Goal: Find specific page/section: Find specific page/section

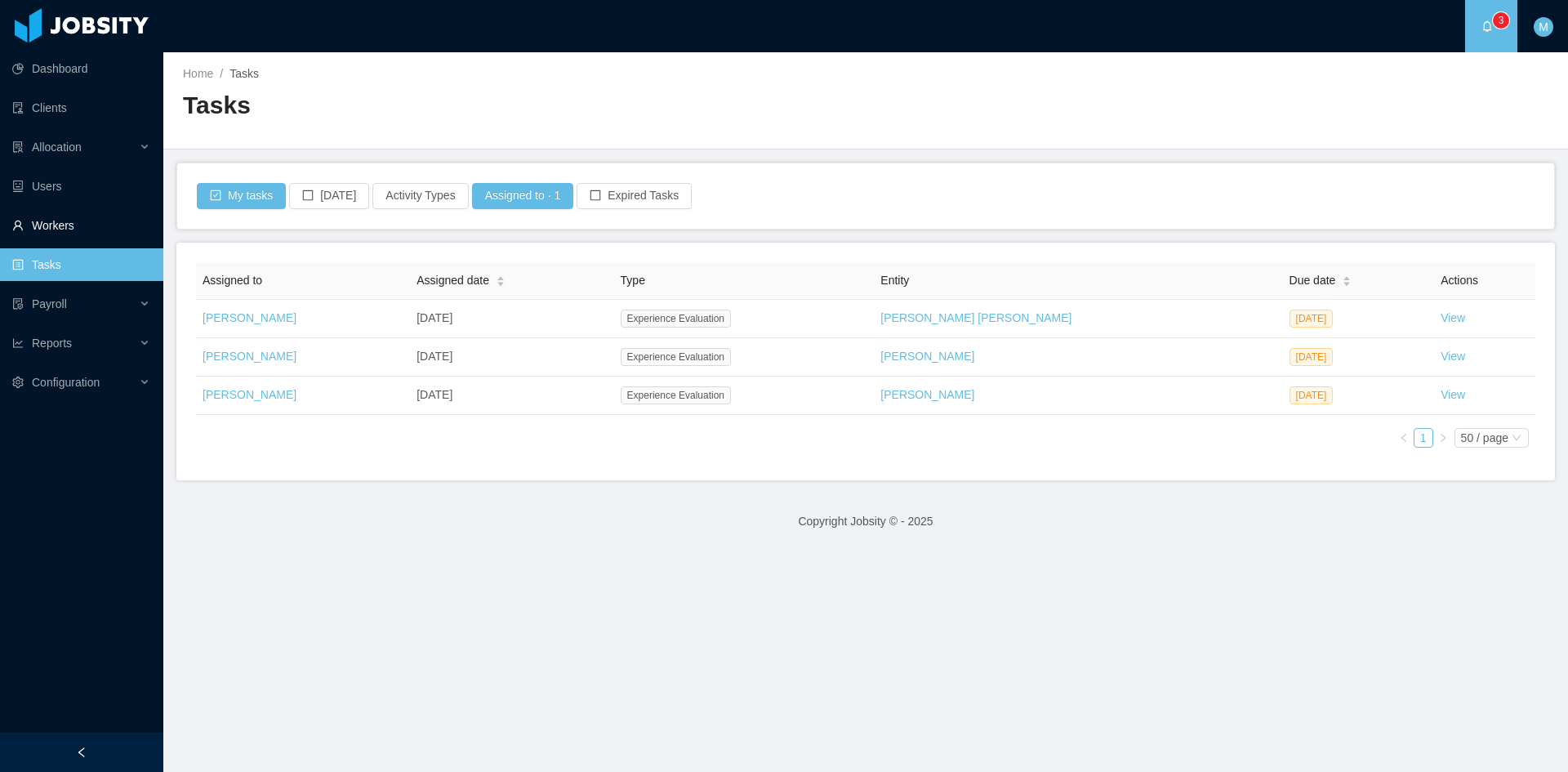
click at [88, 226] on link "Workers" at bounding box center [82, 226] width 138 height 33
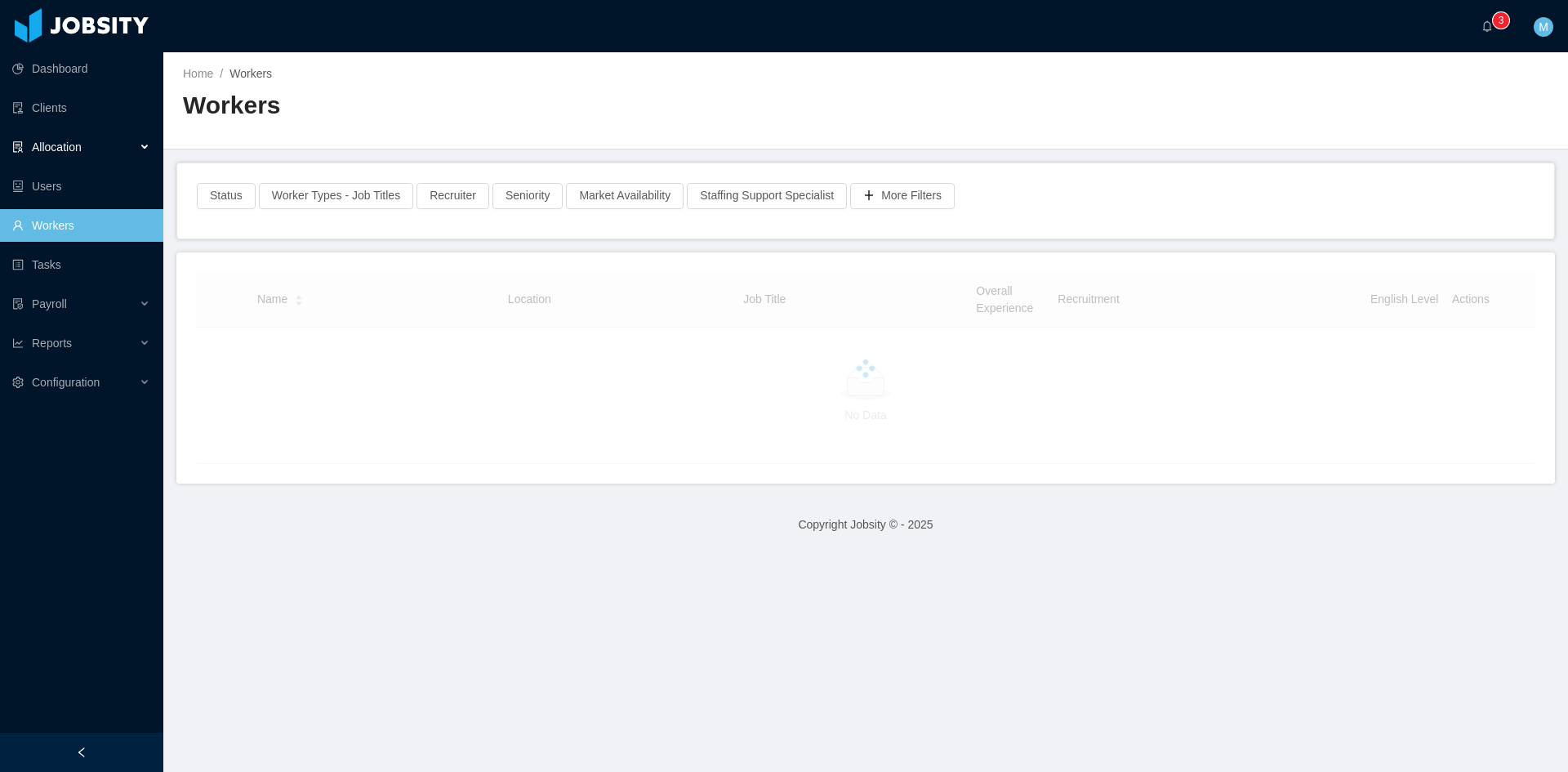
click at [94, 157] on div "Allocation" at bounding box center [82, 147] width 164 height 33
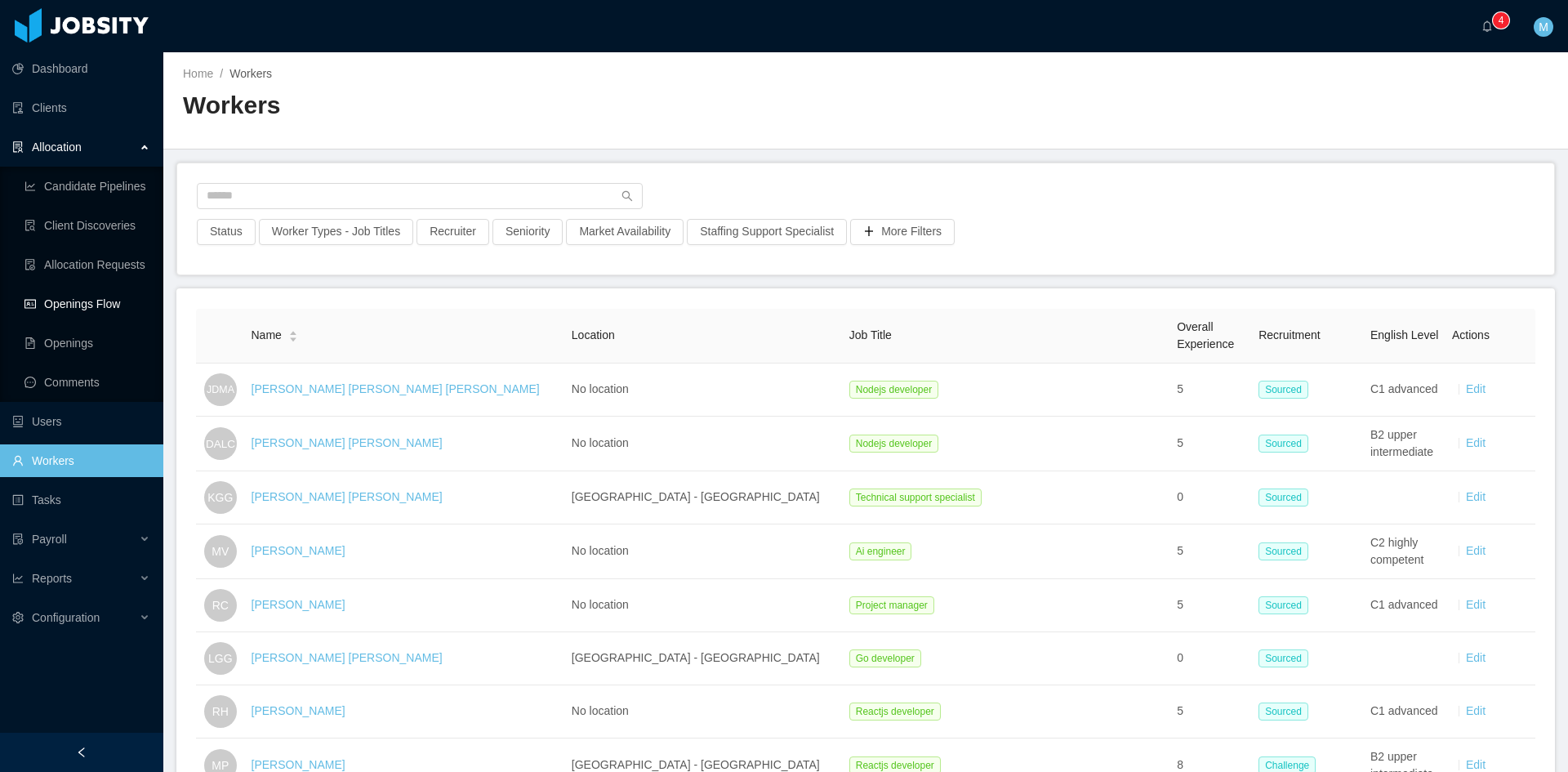
click at [109, 307] on link "Openings Flow" at bounding box center [87, 304] width 126 height 33
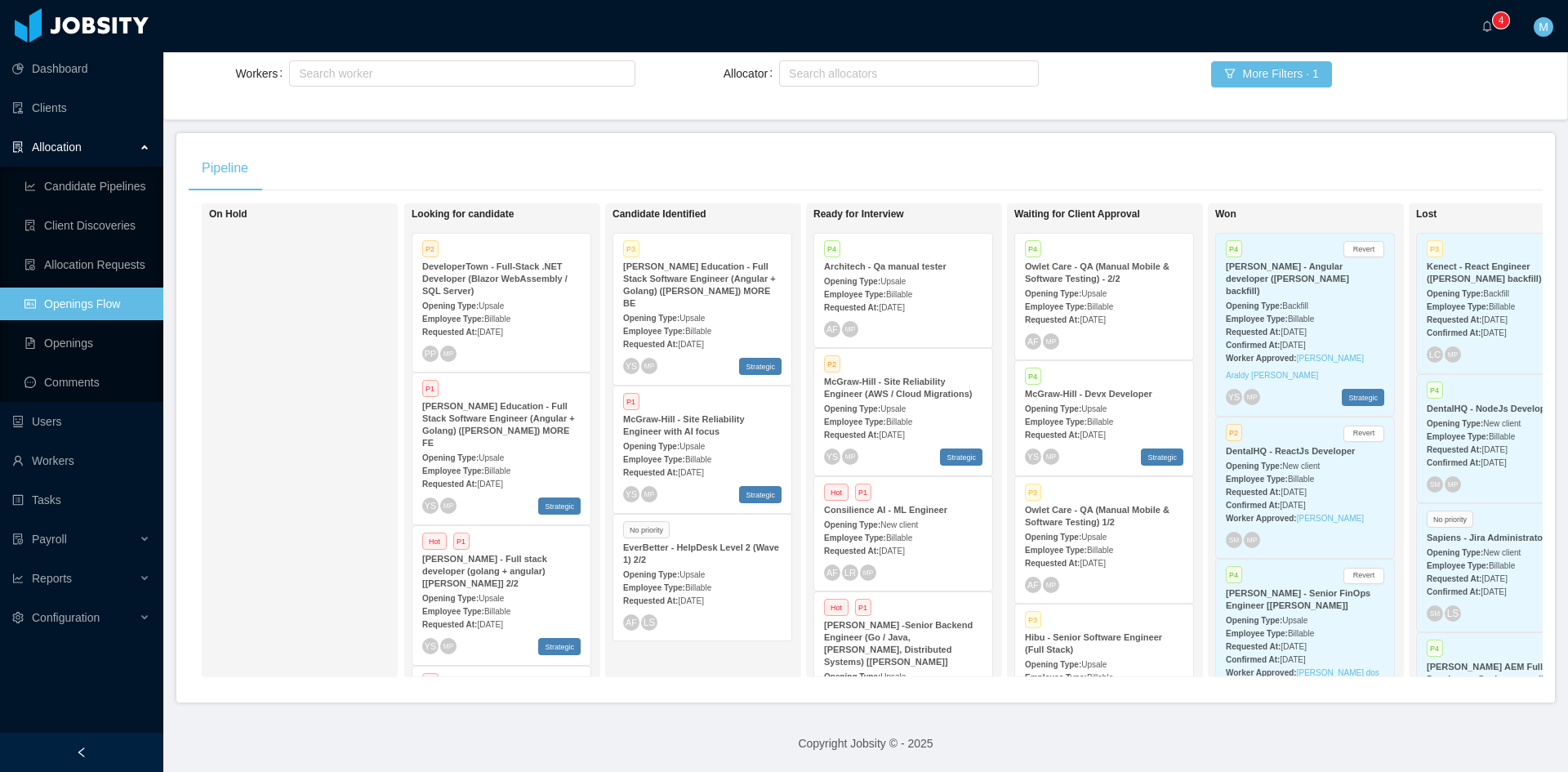
scroll to position [136, 0]
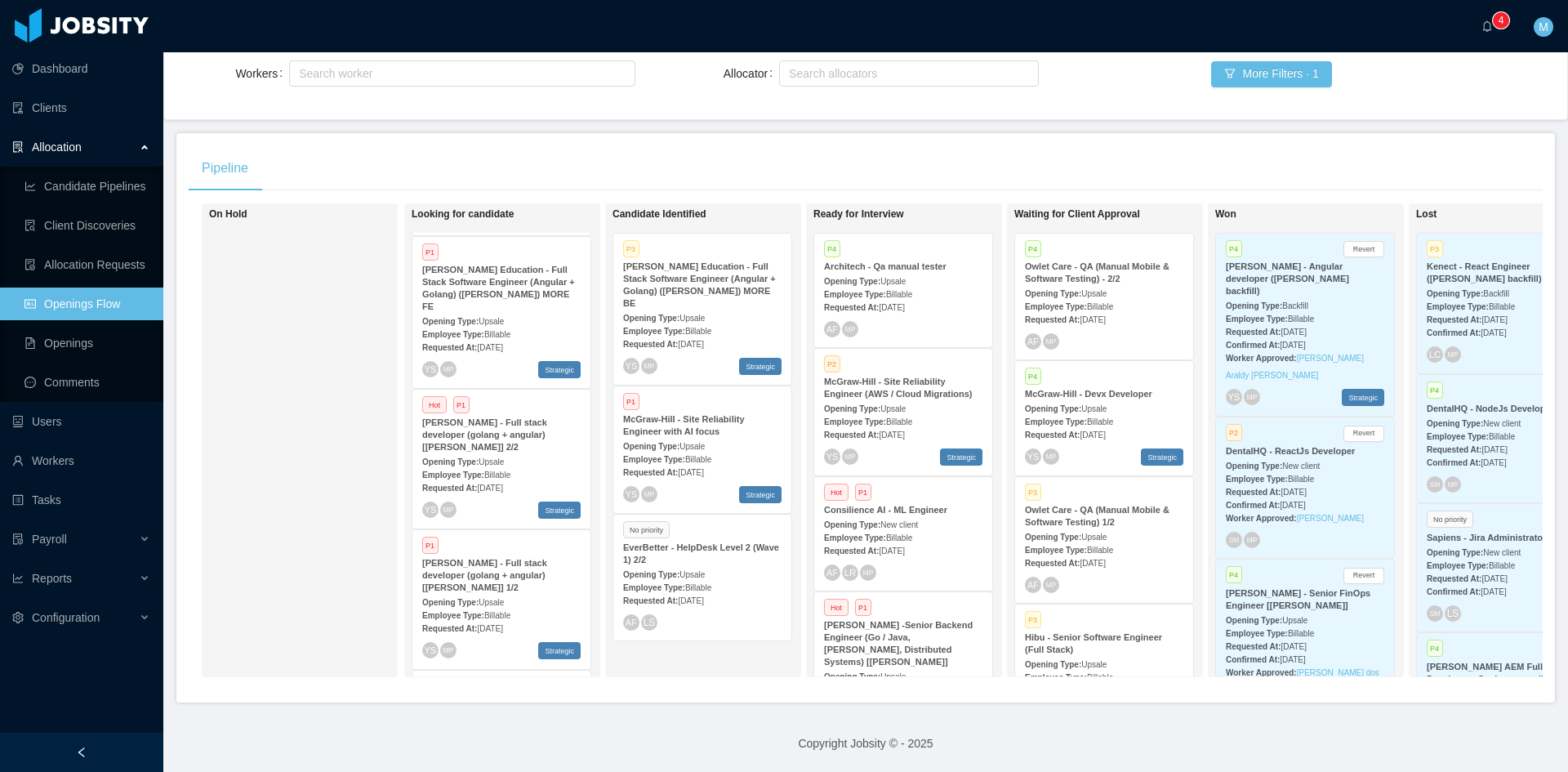
click at [559, 282] on div "[PERSON_NAME] Education - Full Stack Software Engineer (Angular + Golang) ([PER…" at bounding box center [501, 288] width 159 height 49
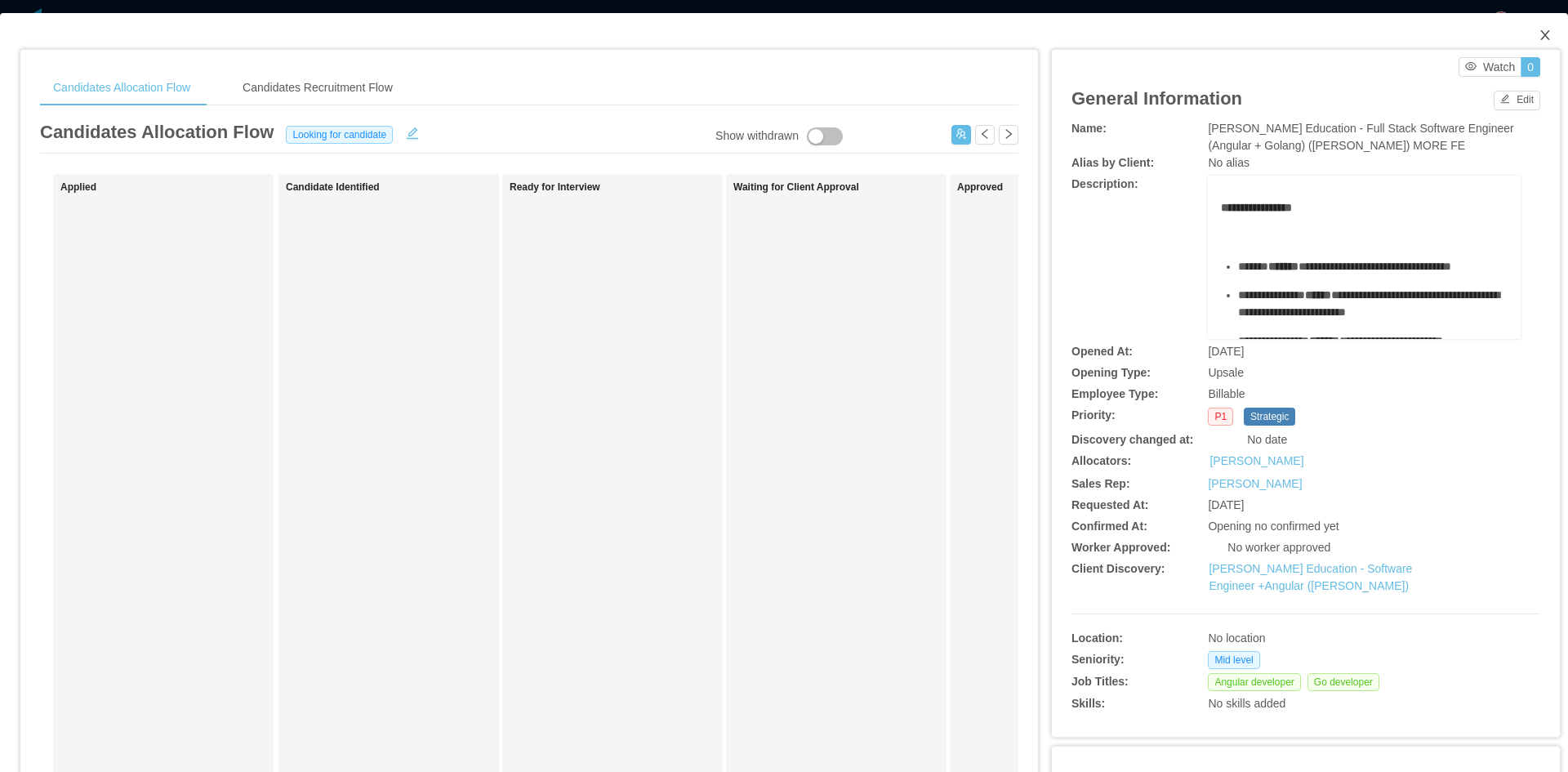
click at [1539, 39] on icon "icon: close" at bounding box center [1545, 34] width 13 height 13
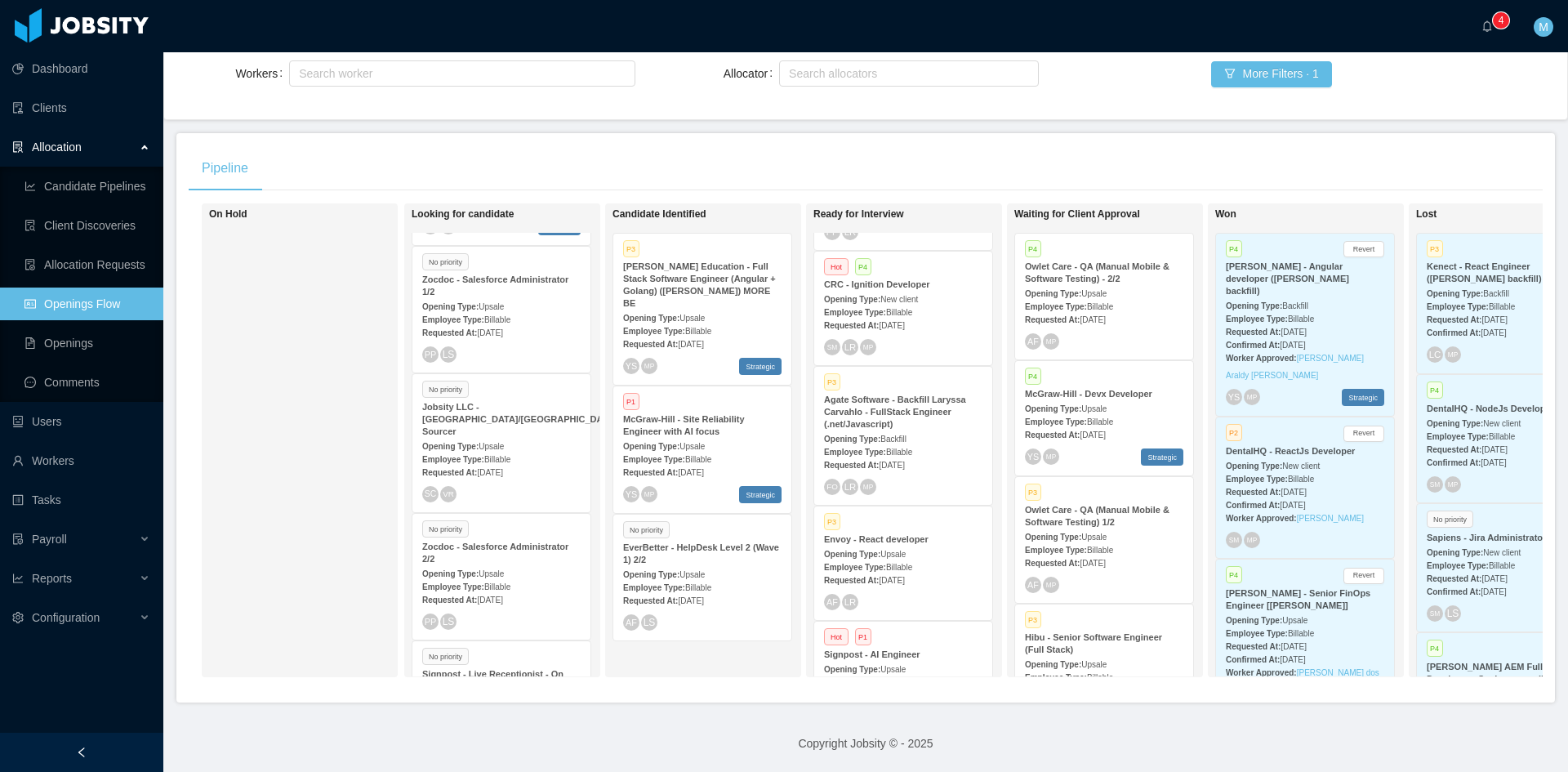
scroll to position [2179, 0]
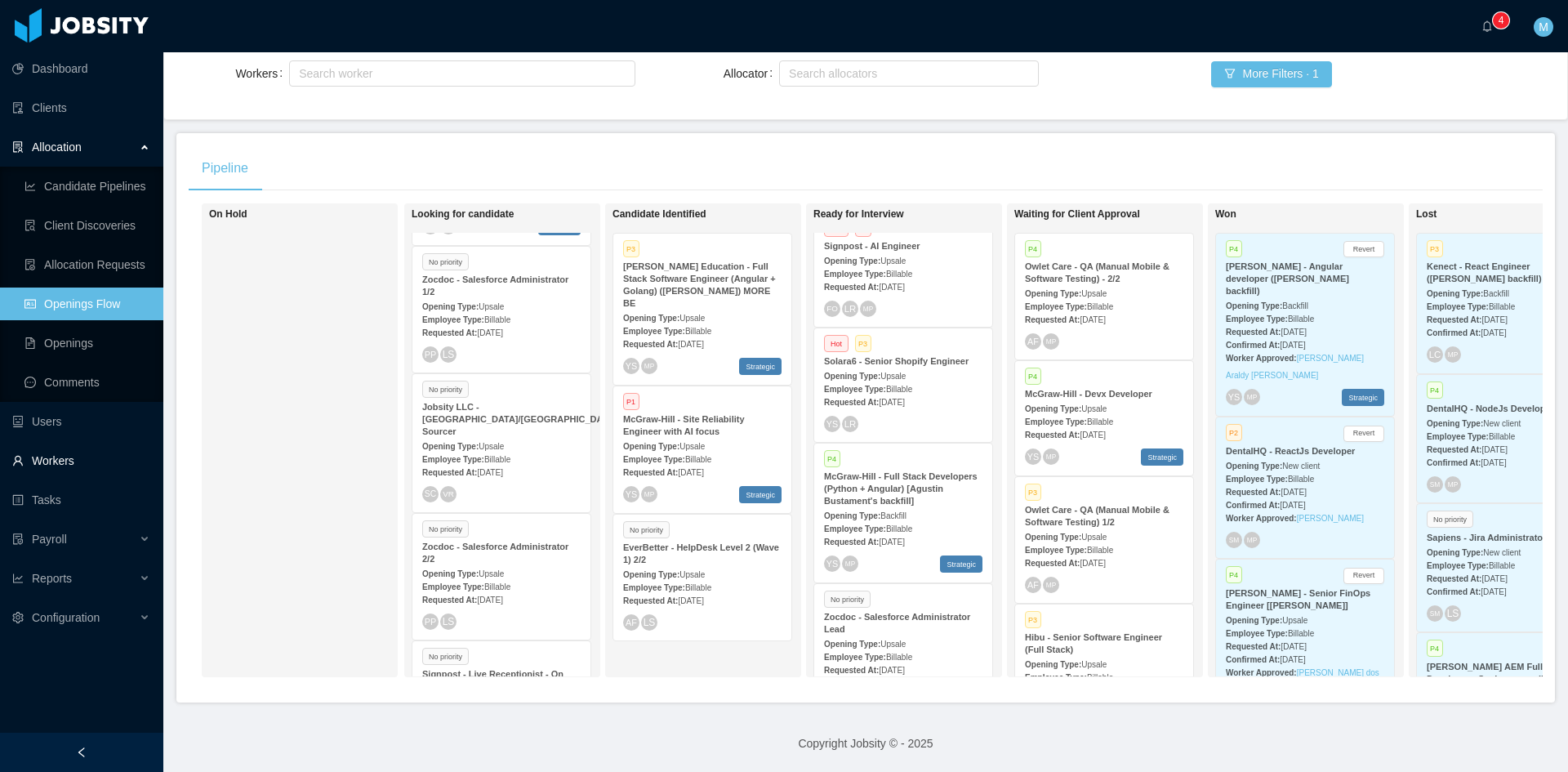
click at [68, 459] on link "Workers" at bounding box center [82, 460] width 138 height 33
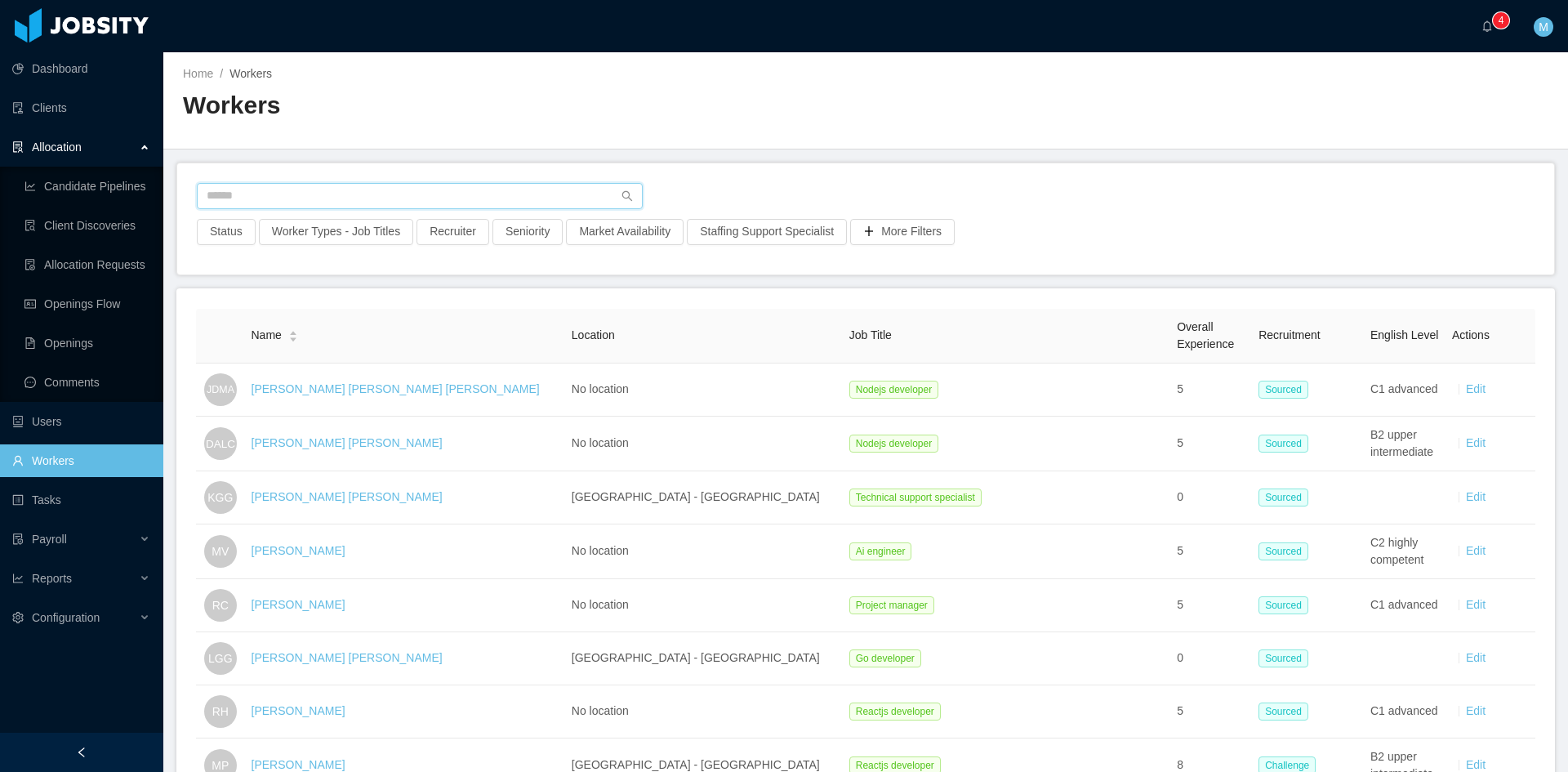
click at [333, 202] on input "text" at bounding box center [419, 196] width 446 height 26
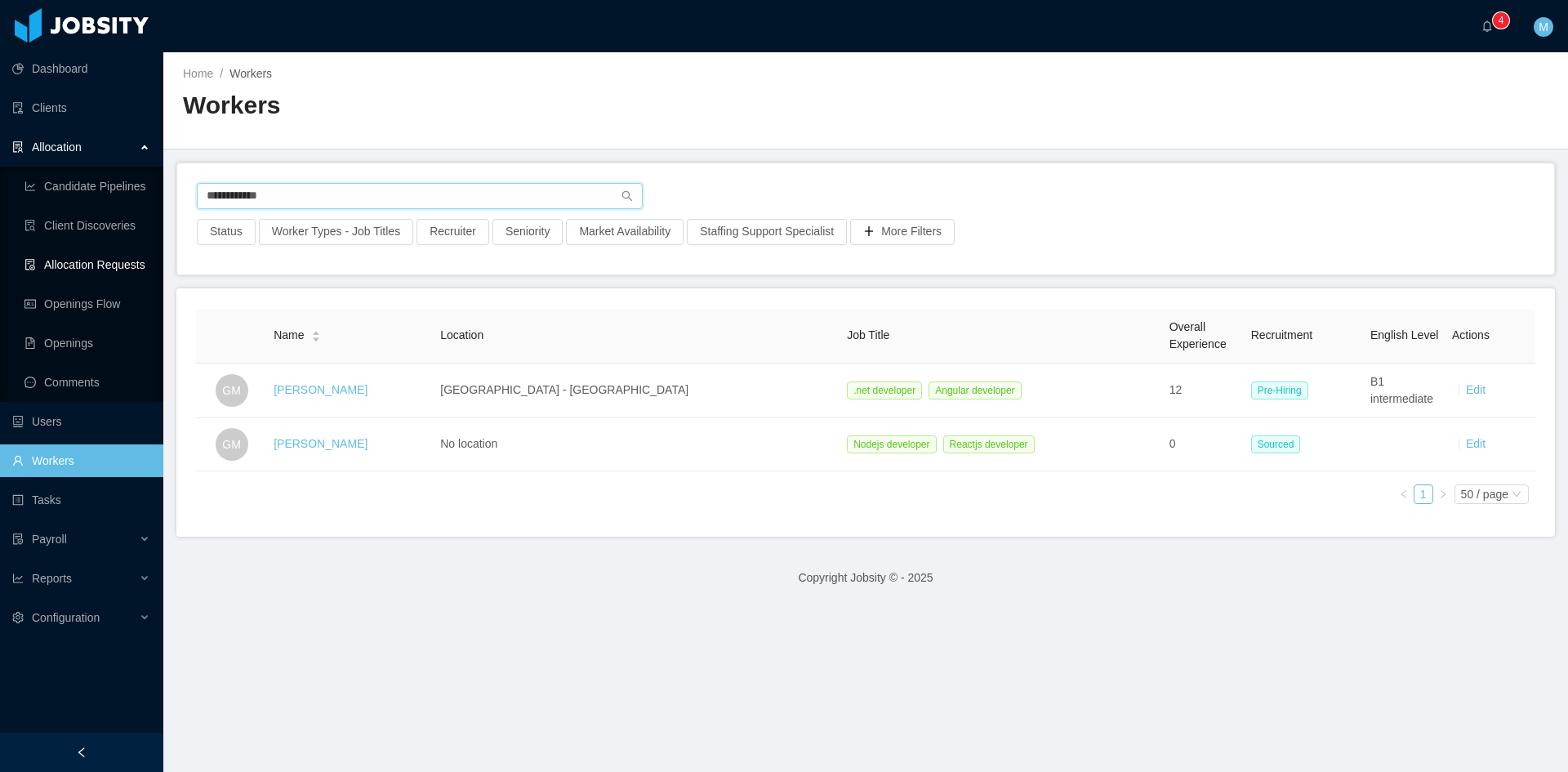
type input "**********"
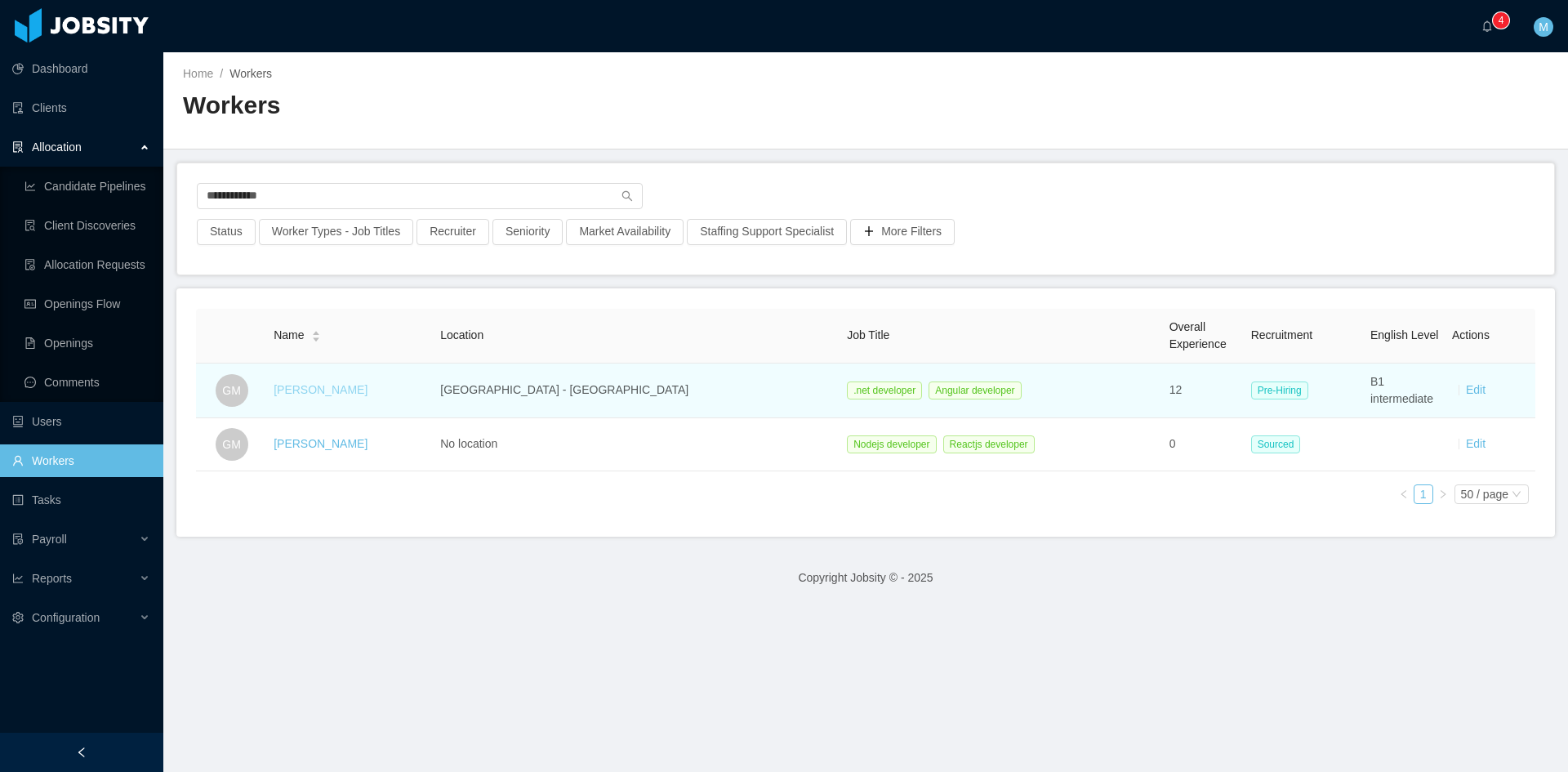
click at [342, 392] on link "Gaston Muñoz" at bounding box center [320, 389] width 94 height 13
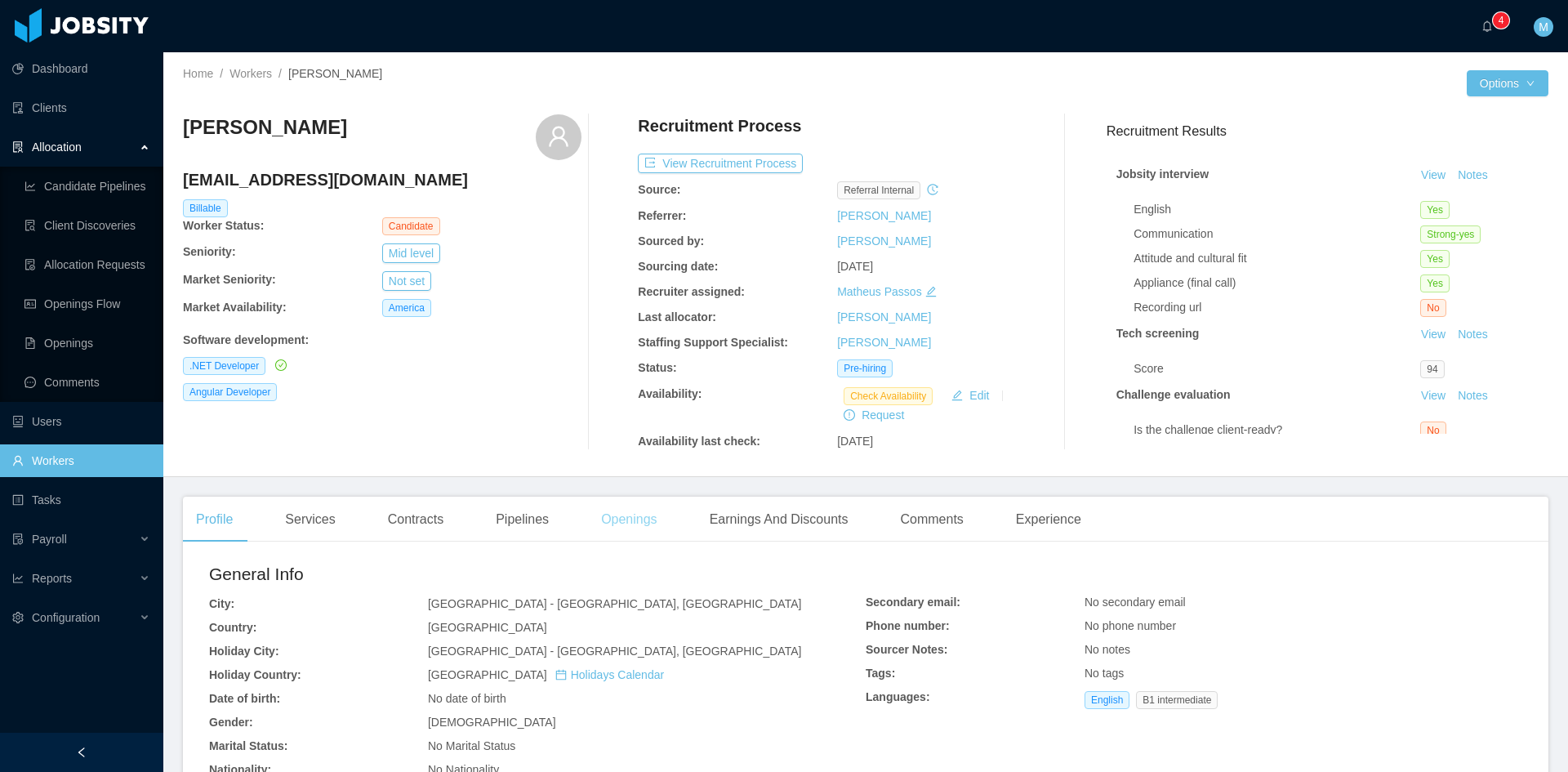
click at [610, 510] on div "Openings" at bounding box center [629, 519] width 83 height 46
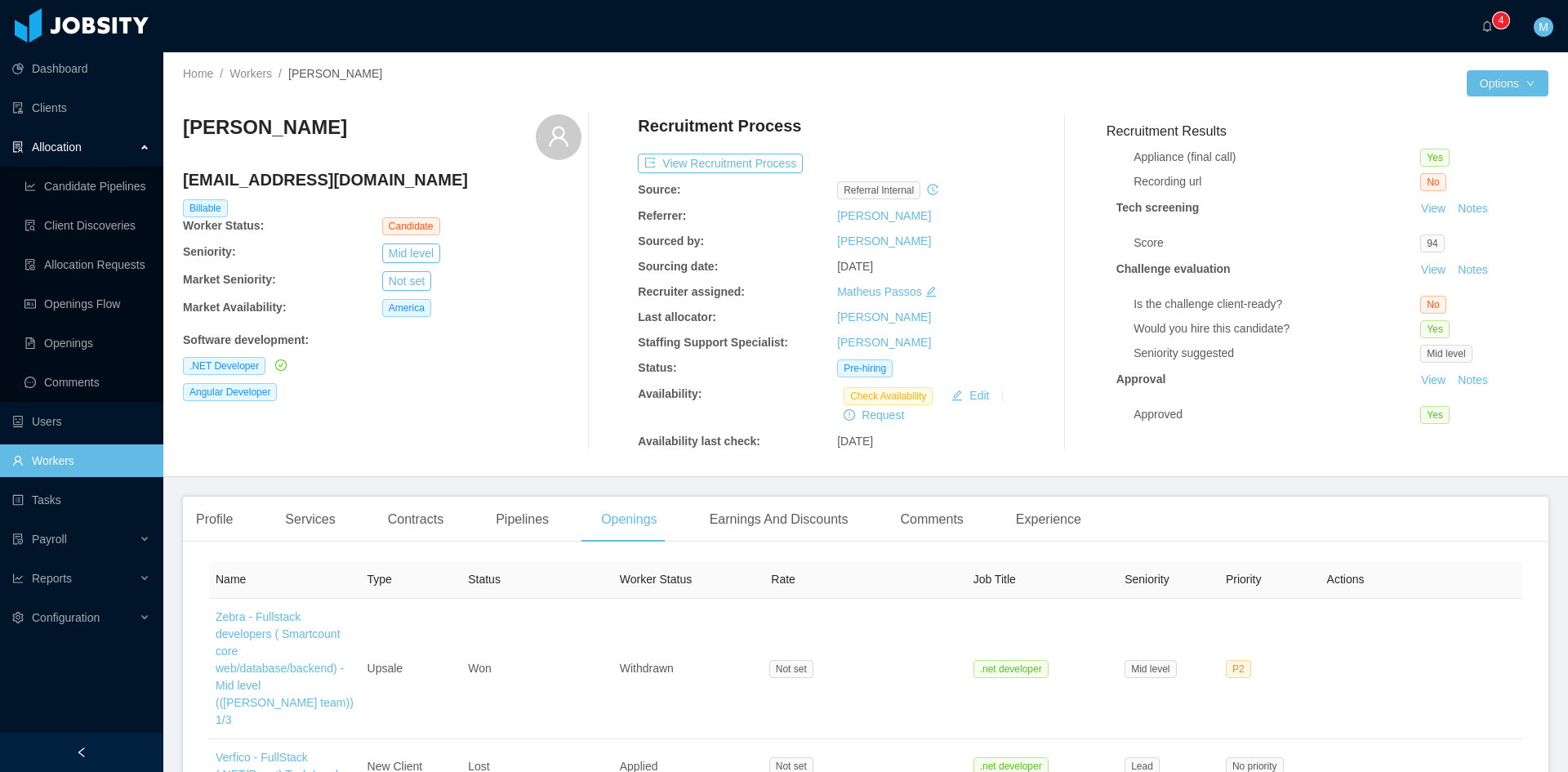
scroll to position [138, 0]
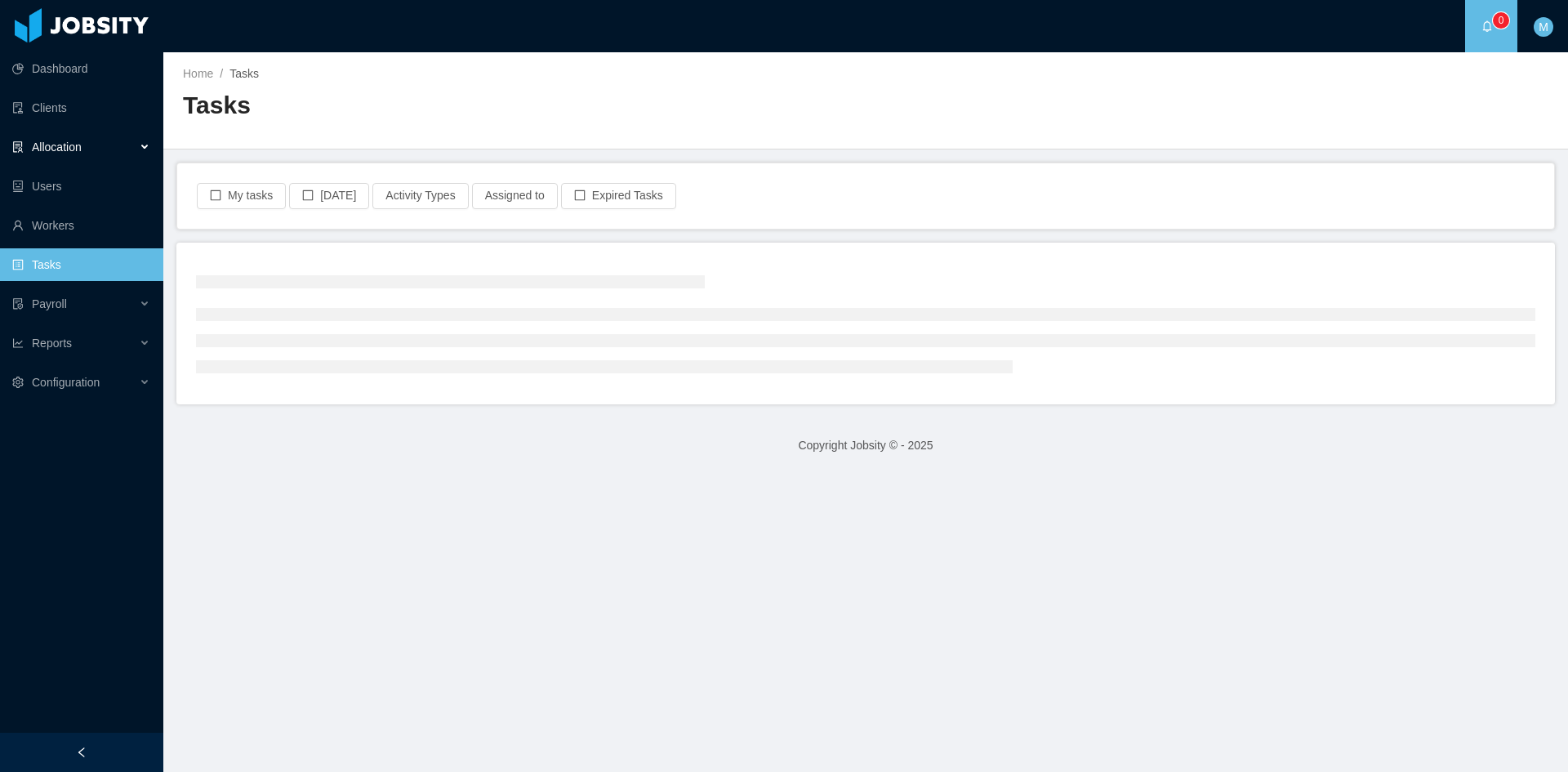
click at [133, 150] on div "Allocation" at bounding box center [82, 147] width 164 height 33
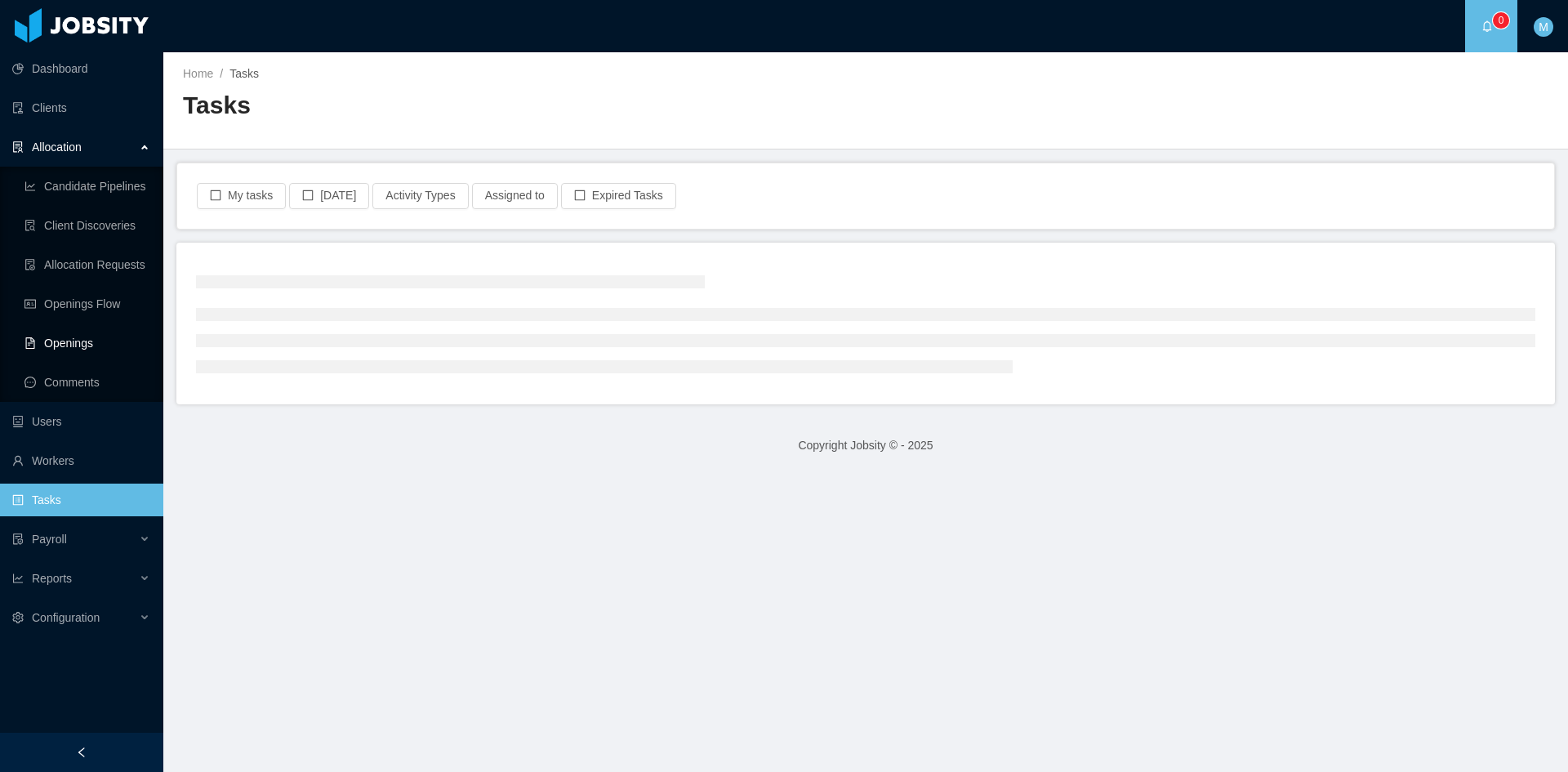
click at [89, 338] on link "Openings" at bounding box center [87, 344] width 126 height 33
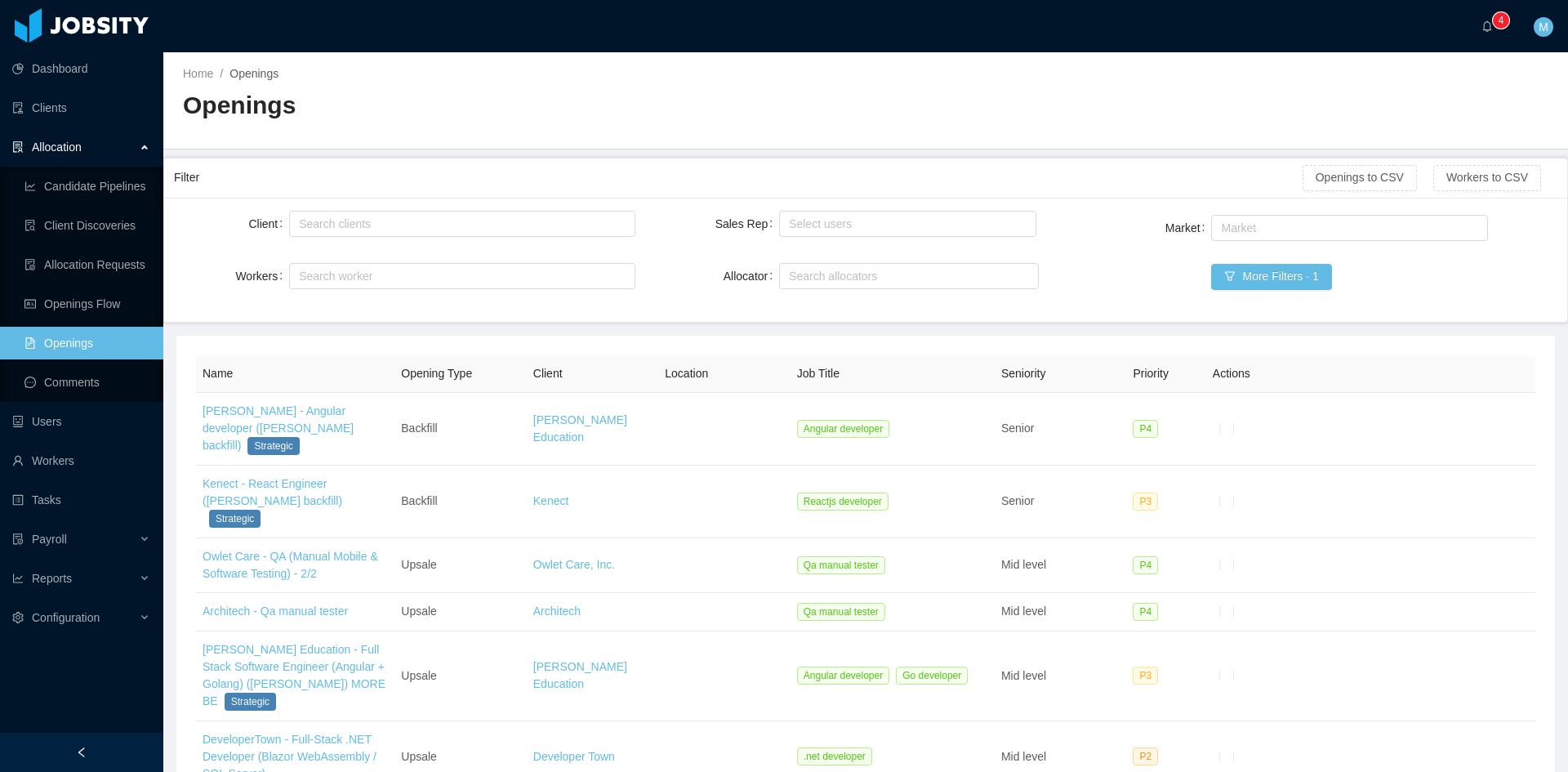
scroll to position [136, 0]
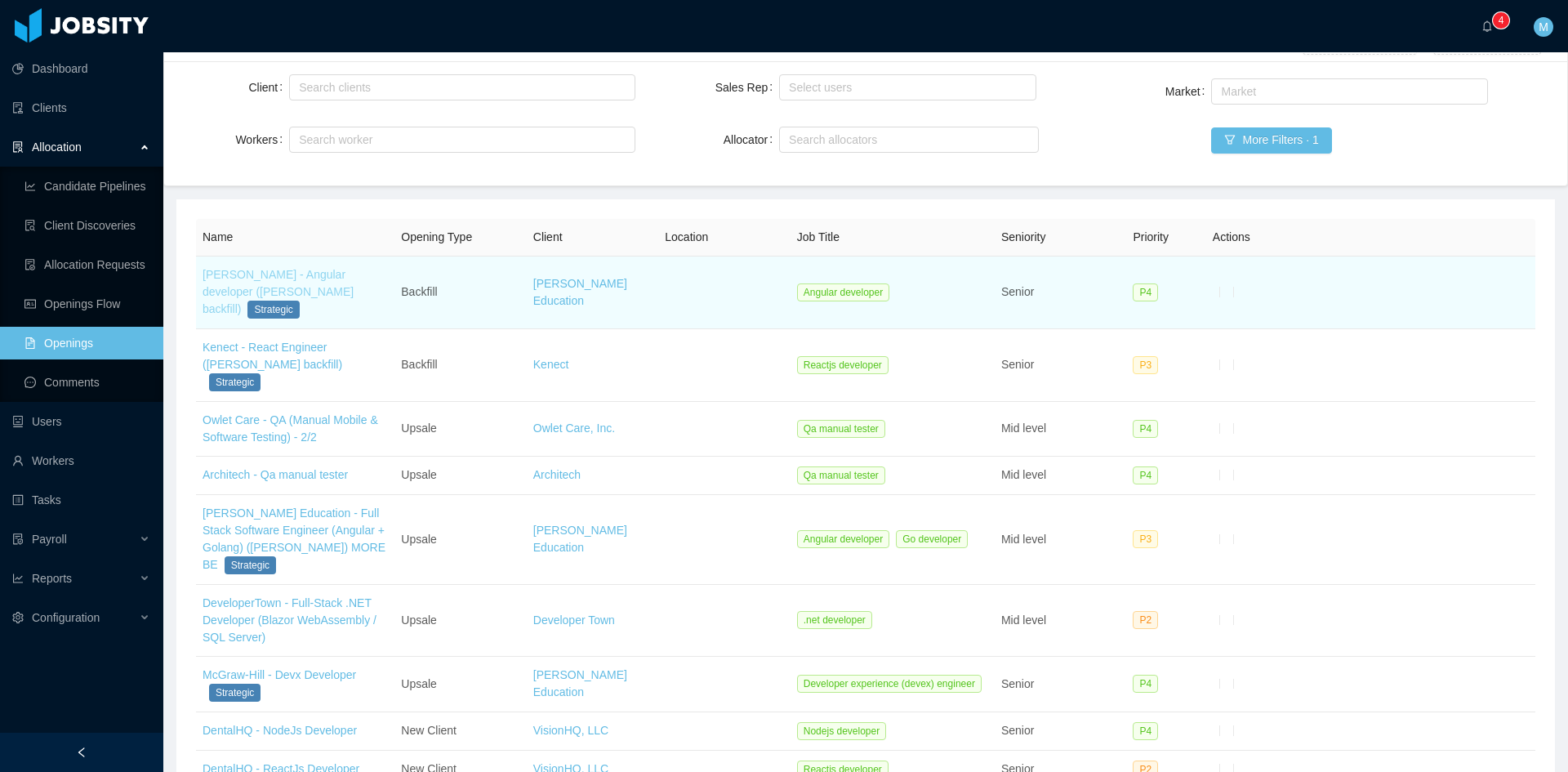
click at [272, 287] on link "[PERSON_NAME] - Angular developer ([PERSON_NAME] backfill)" at bounding box center [277, 291] width 151 height 48
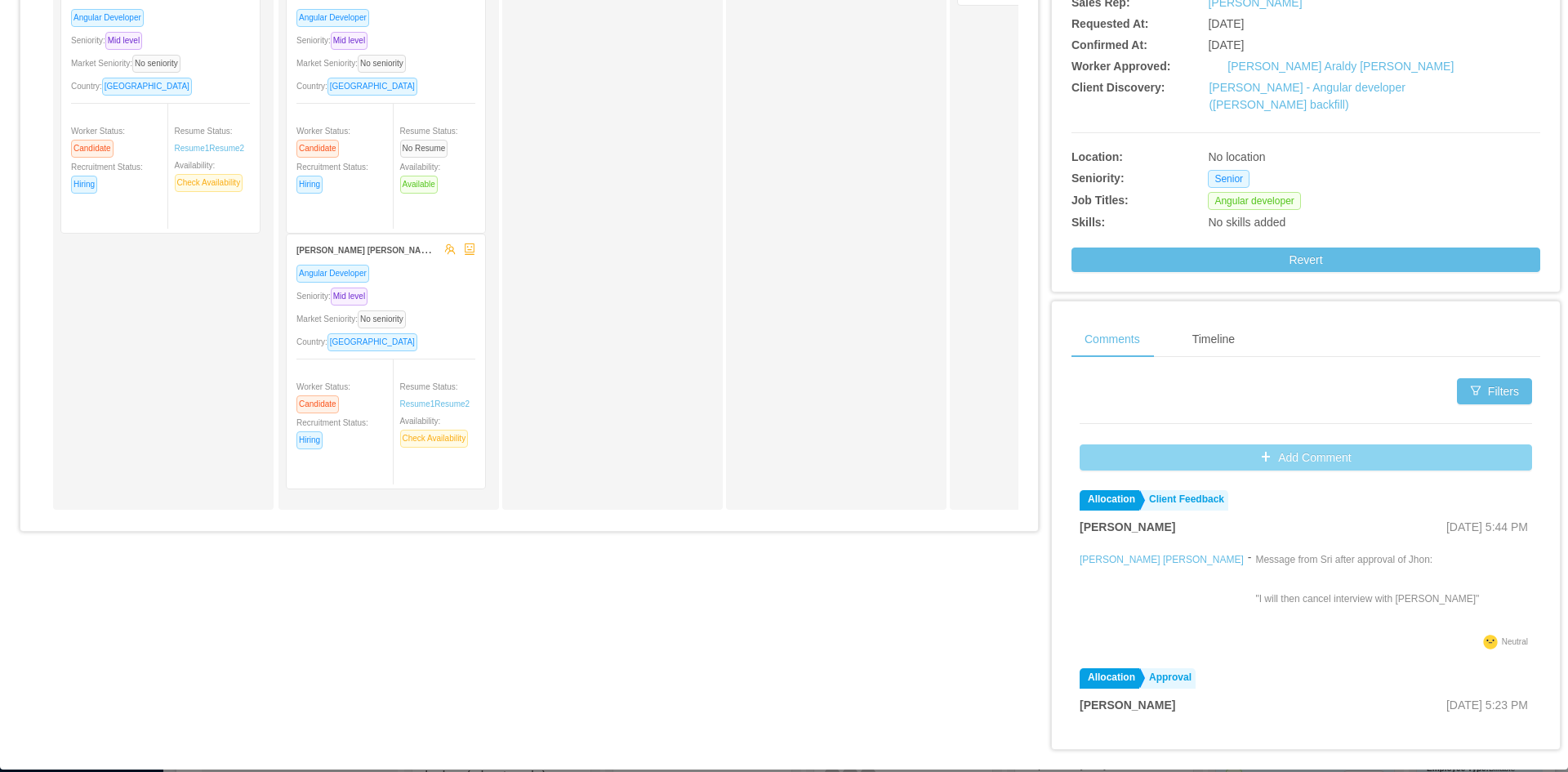
click at [1312, 444] on button "Add Comment" at bounding box center [1305, 457] width 453 height 26
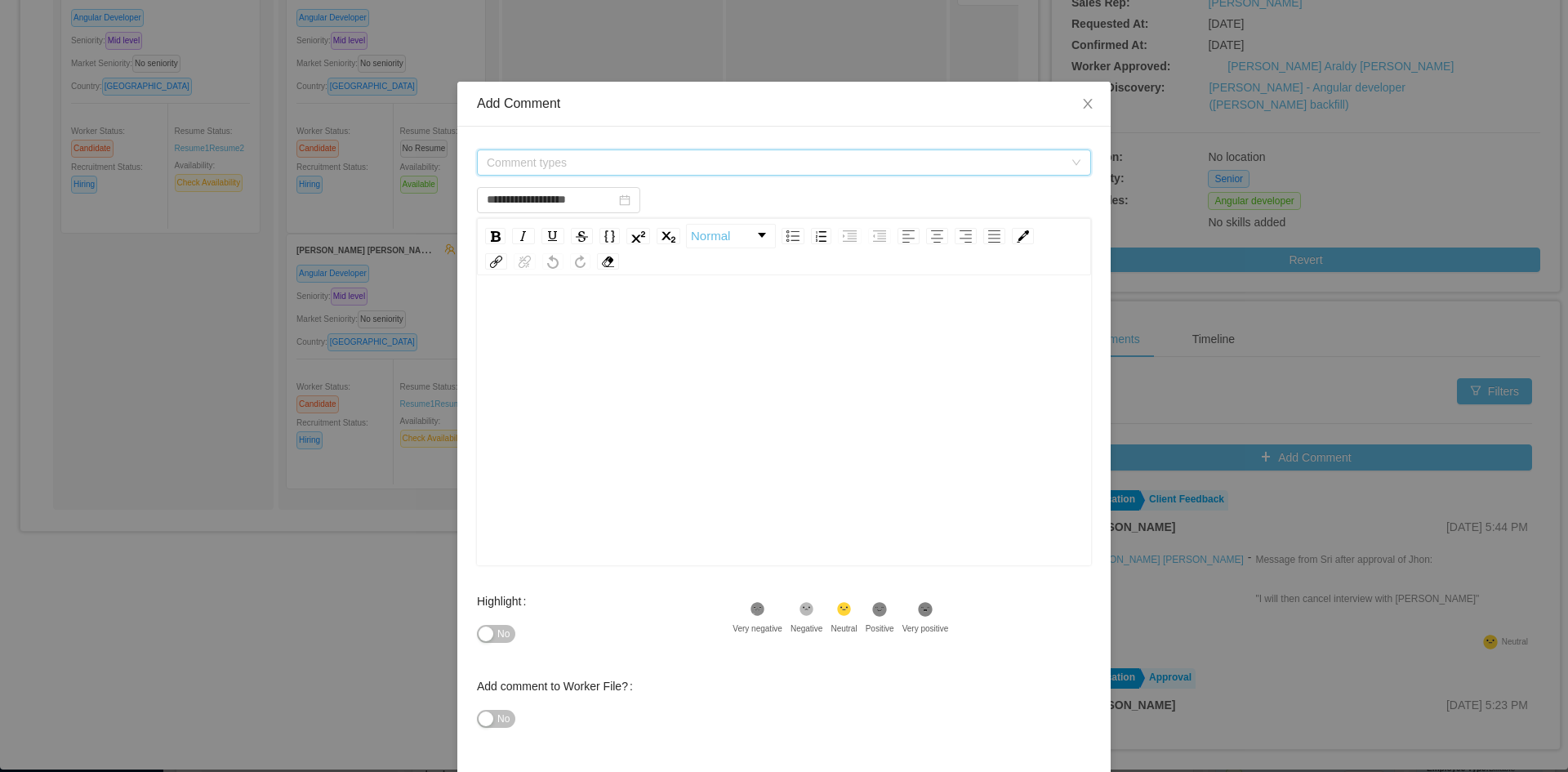
click at [722, 174] on span "Comment types" at bounding box center [779, 162] width 584 height 24
type input "**********"
click at [783, 158] on div "Comment types" at bounding box center [779, 162] width 584 height 24
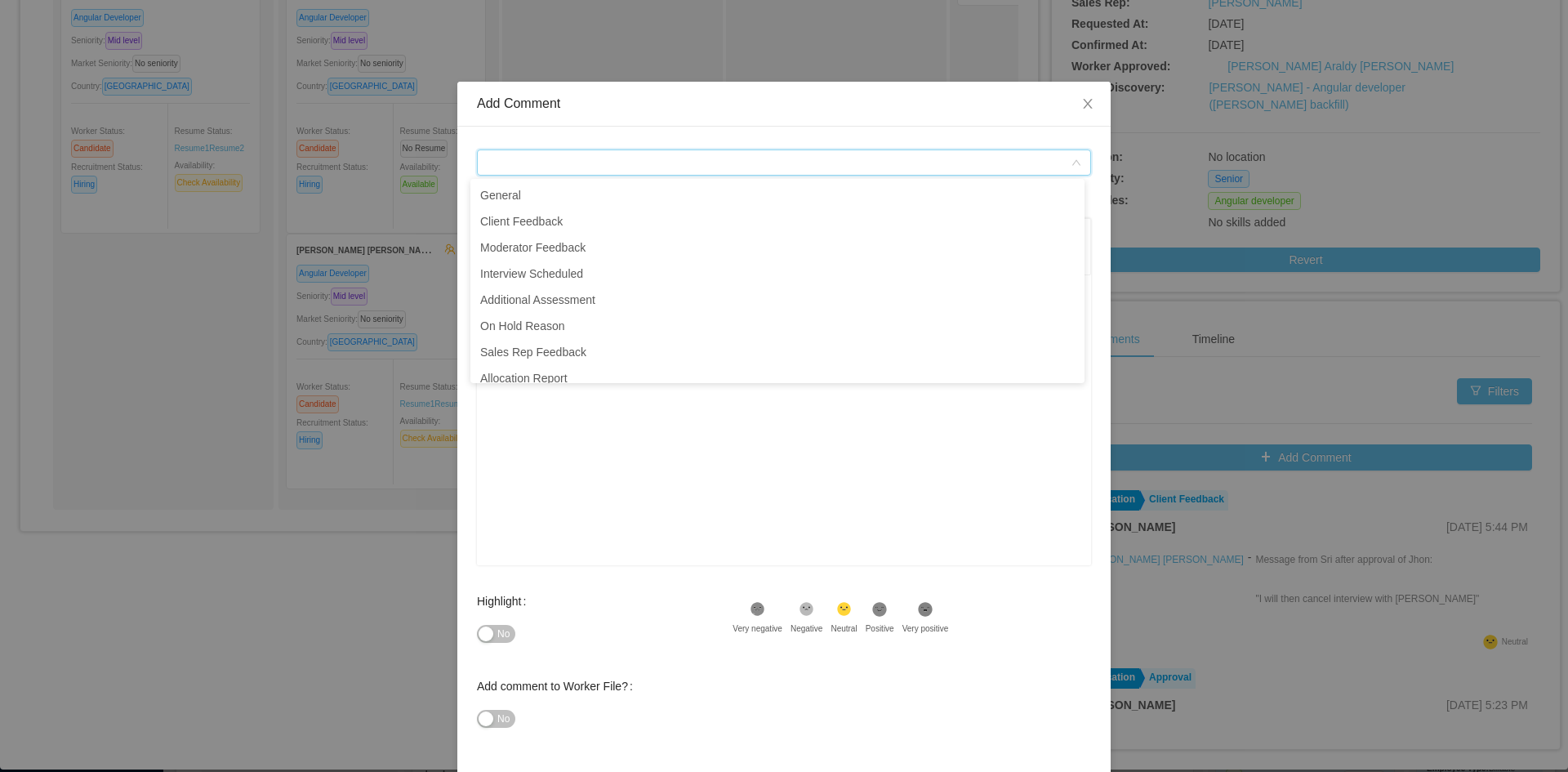
click at [1072, 161] on icon "icon: down" at bounding box center [1076, 163] width 10 height 10
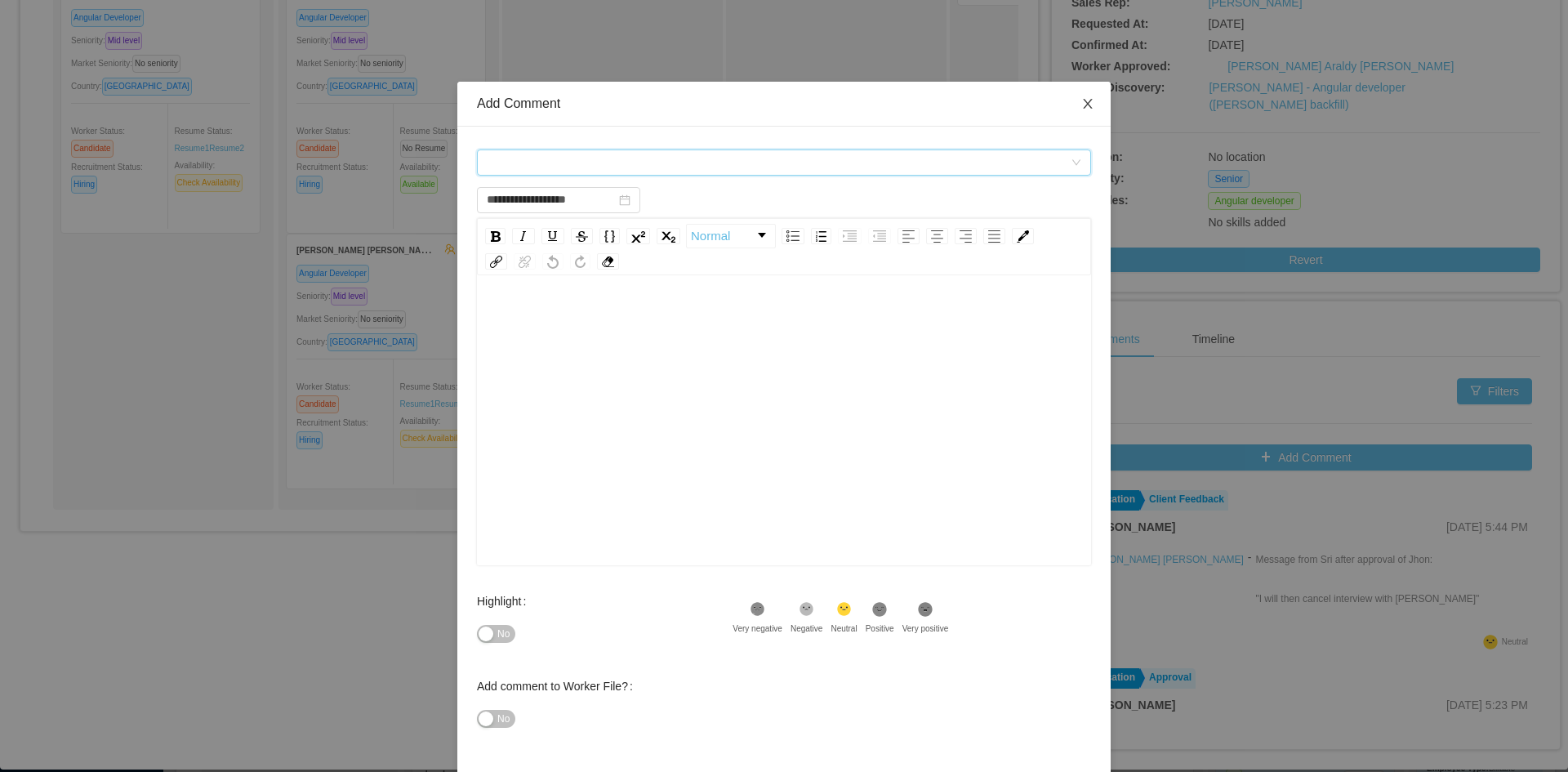
click at [1081, 105] on icon "icon: close" at bounding box center [1087, 103] width 13 height 13
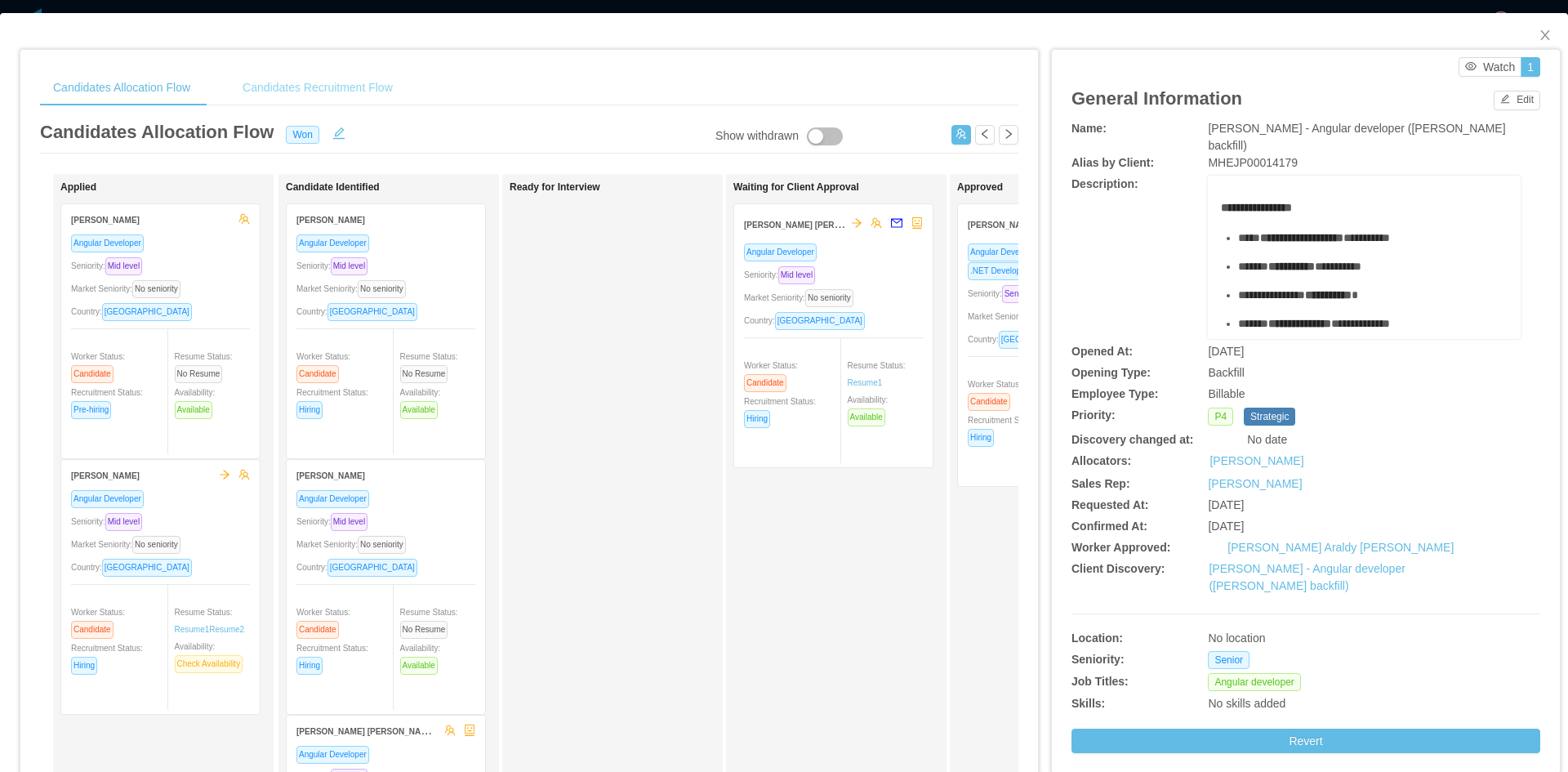
click at [383, 91] on div "Candidates Recruitment Flow" at bounding box center [317, 88] width 176 height 37
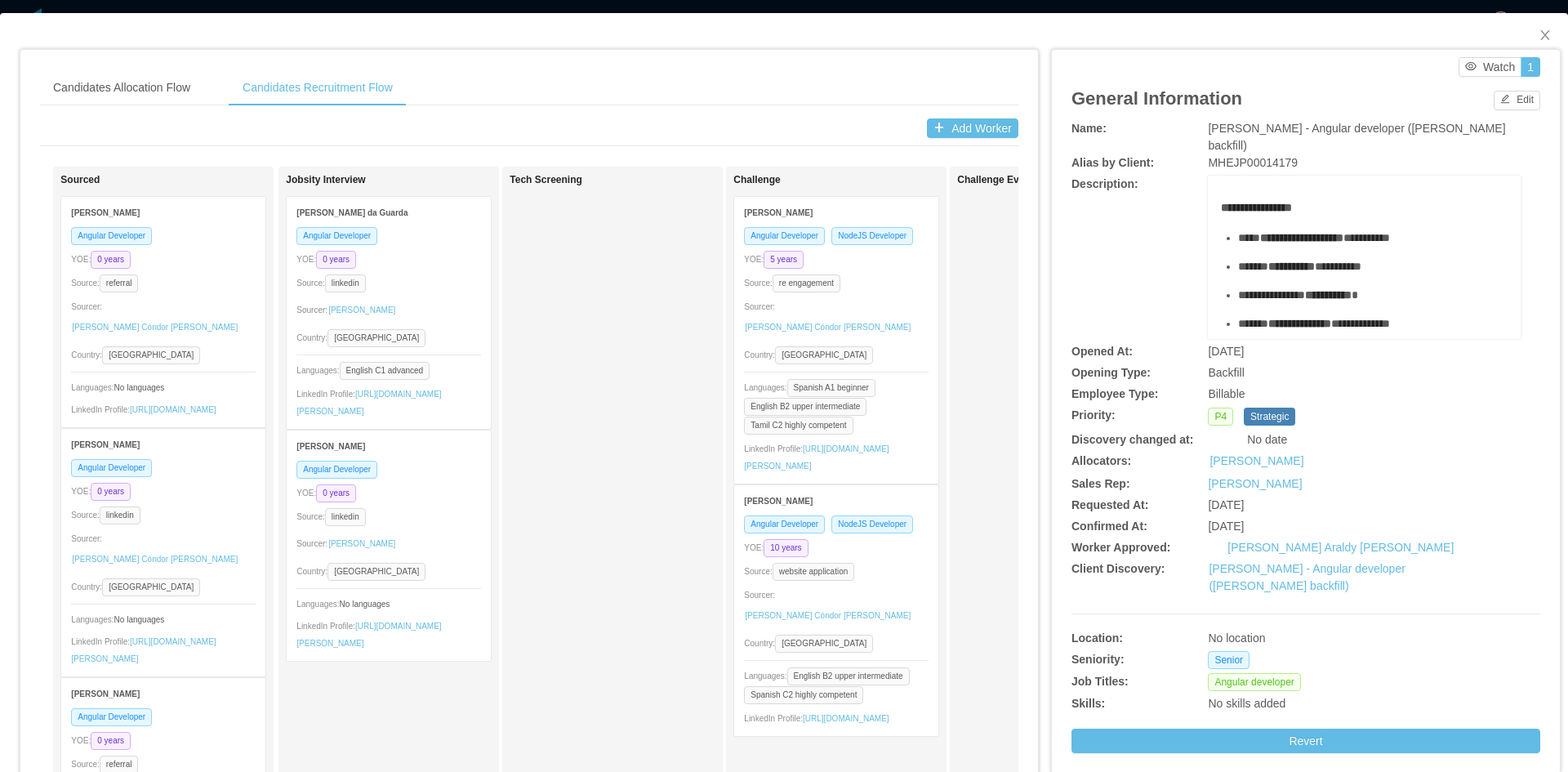
drag, startPoint x: 597, startPoint y: 300, endPoint x: 633, endPoint y: 76, distance: 226.9
click at [633, 76] on div "Candidates Allocation Flow Candidates Recruitment Flow" at bounding box center [529, 88] width 978 height 37
click at [1525, 42] on span "Close" at bounding box center [1545, 35] width 46 height 46
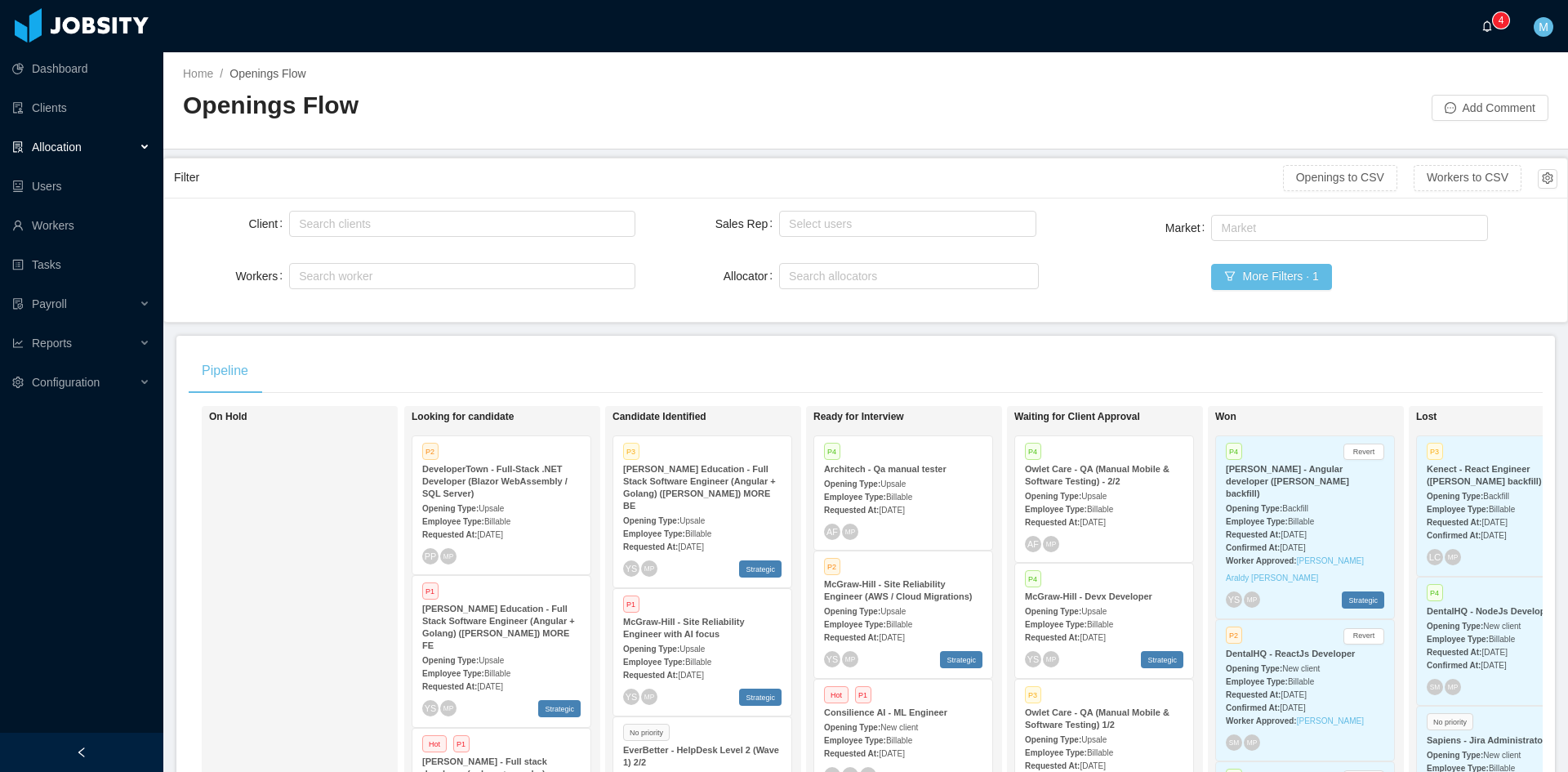
click at [1490, 35] on a=83ded146-cd66-4514-80a8-9a7b1e1b5eb6/Matias%20Marin"] "0 1 2 3 4 5 6 7 8 9 0 1 2 3 4 5 6 7 8 9 0 1 2 3 4 5 6 7 8 9" at bounding box center [1491, 26] width 19 height 53
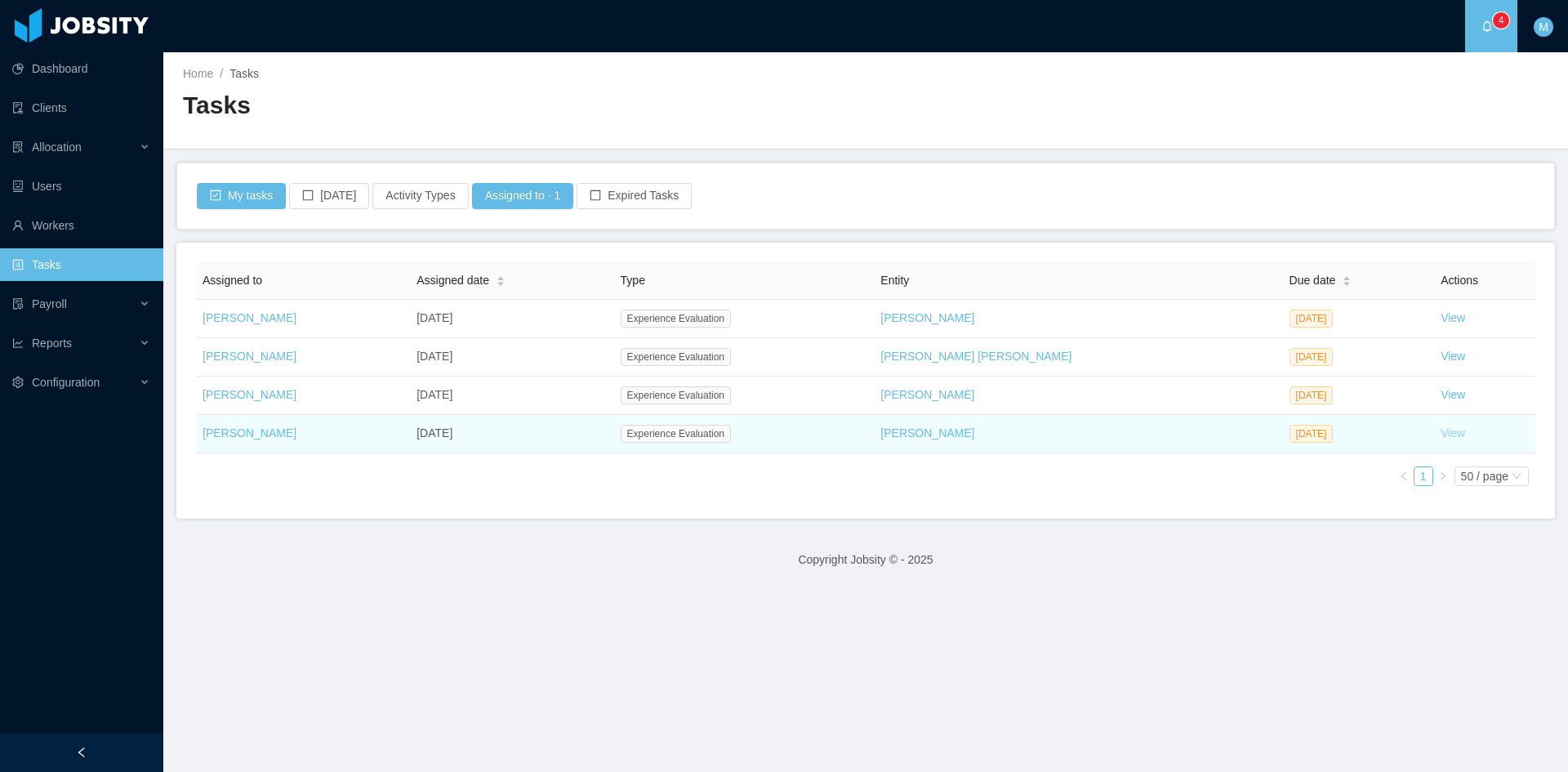
click at [1440, 433] on link "View" at bounding box center [1452, 432] width 24 height 13
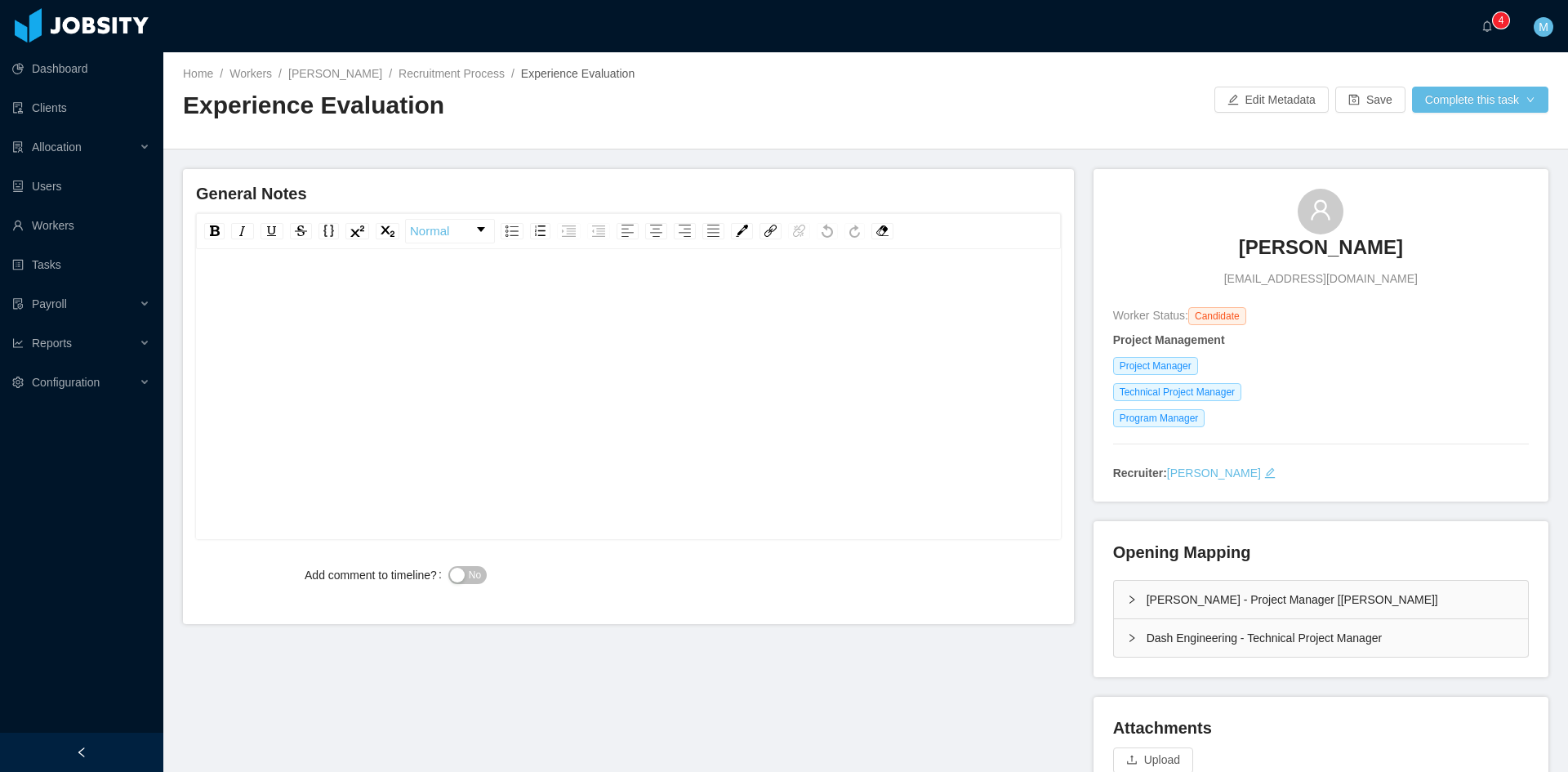
scroll to position [133, 0]
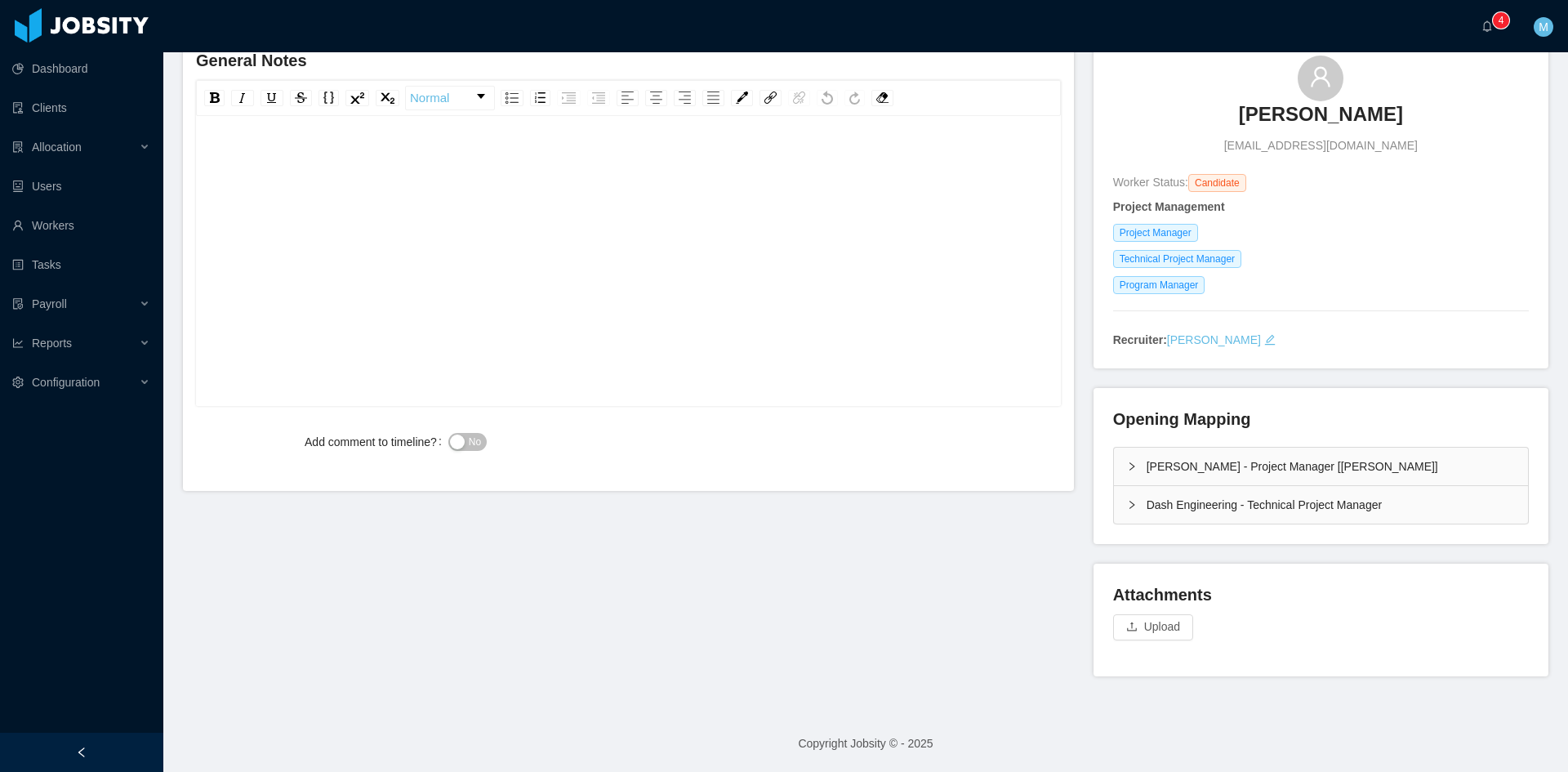
click at [1128, 495] on div "Dash Engineering - Technical Project Manager" at bounding box center [1321, 504] width 414 height 38
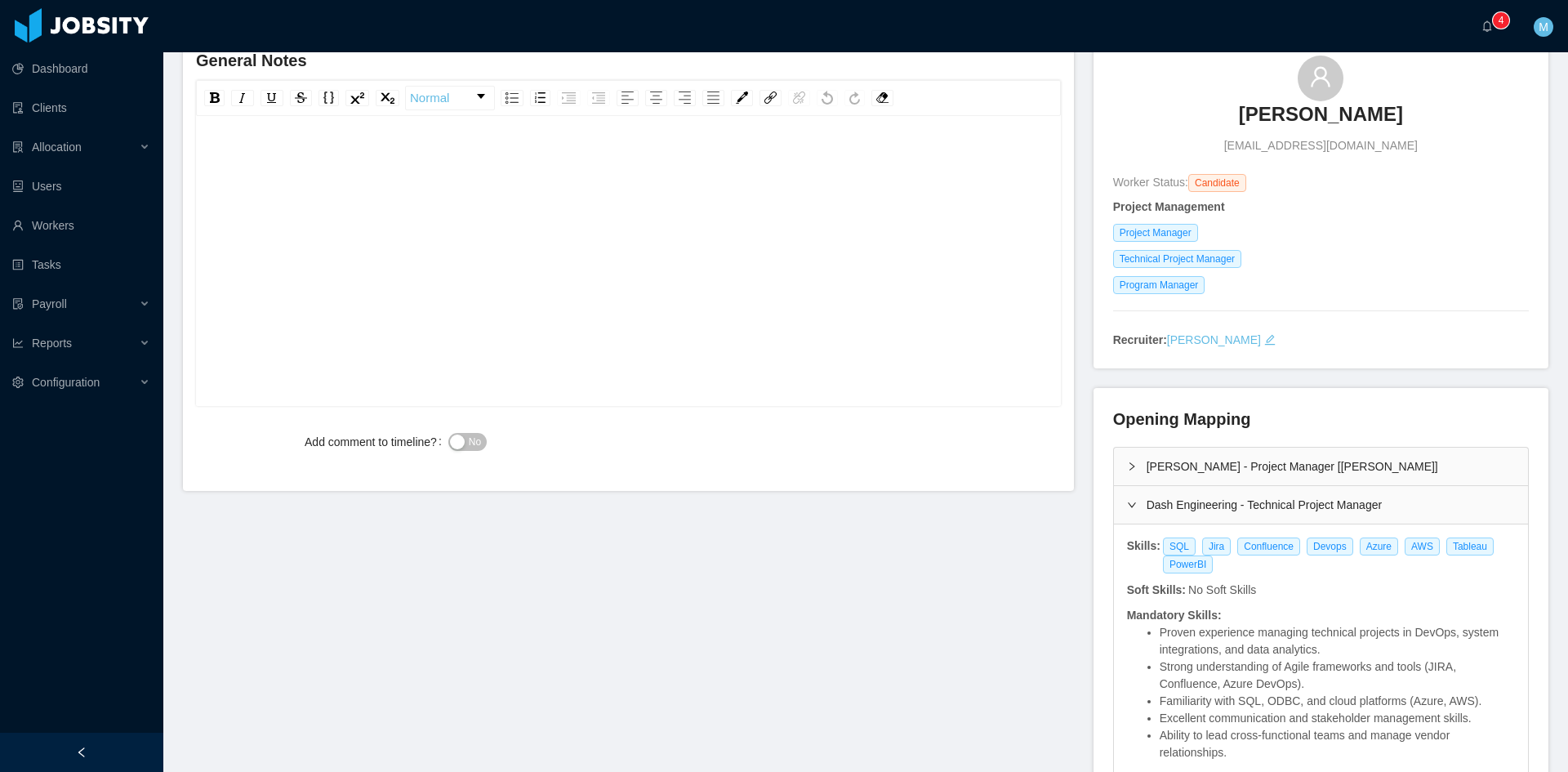
click at [1117, 461] on div "[PERSON_NAME] - Project Manager [[PERSON_NAME]]" at bounding box center [1321, 466] width 414 height 38
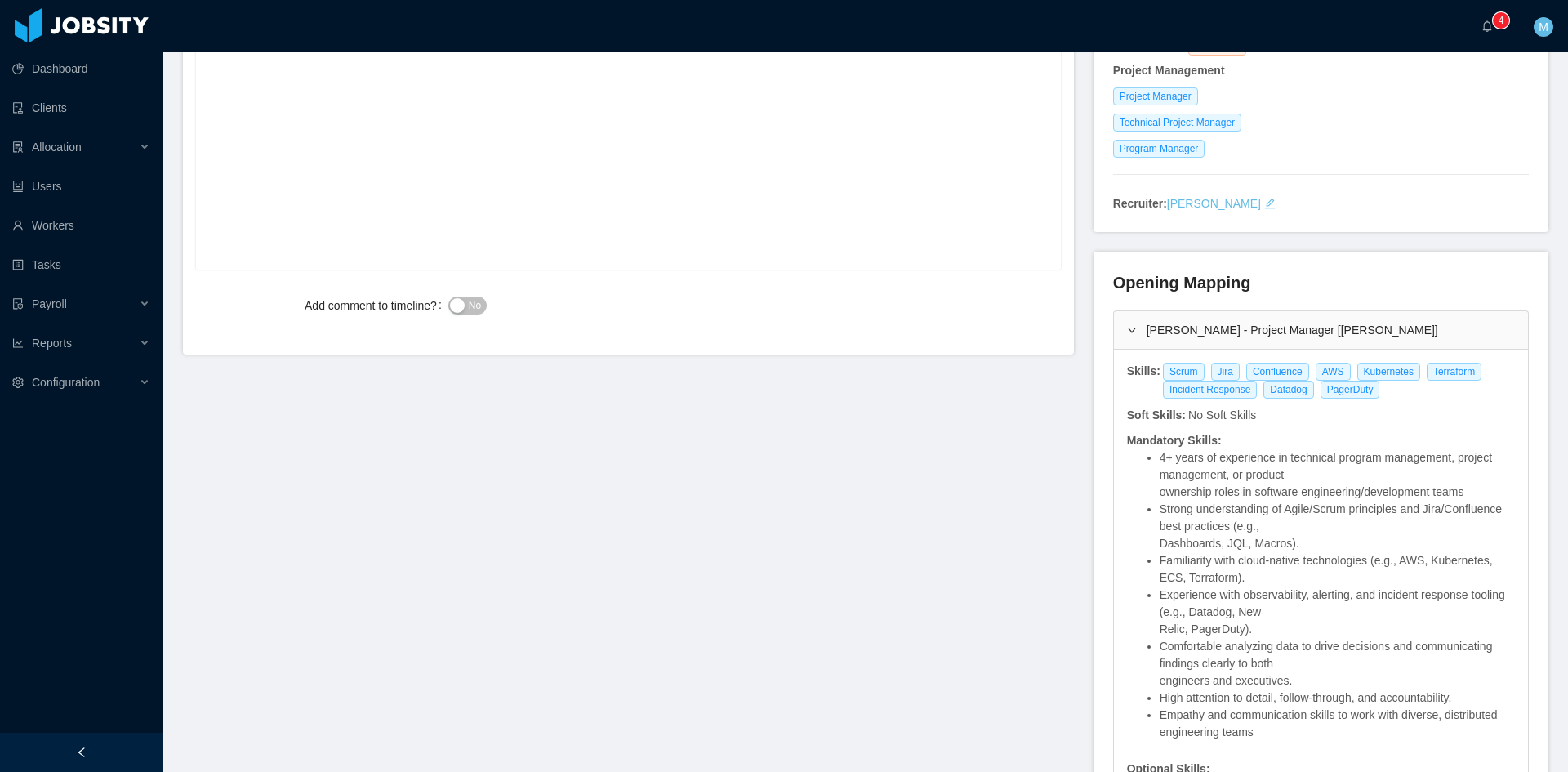
scroll to position [0, 0]
